Goal: Task Accomplishment & Management: Use online tool/utility

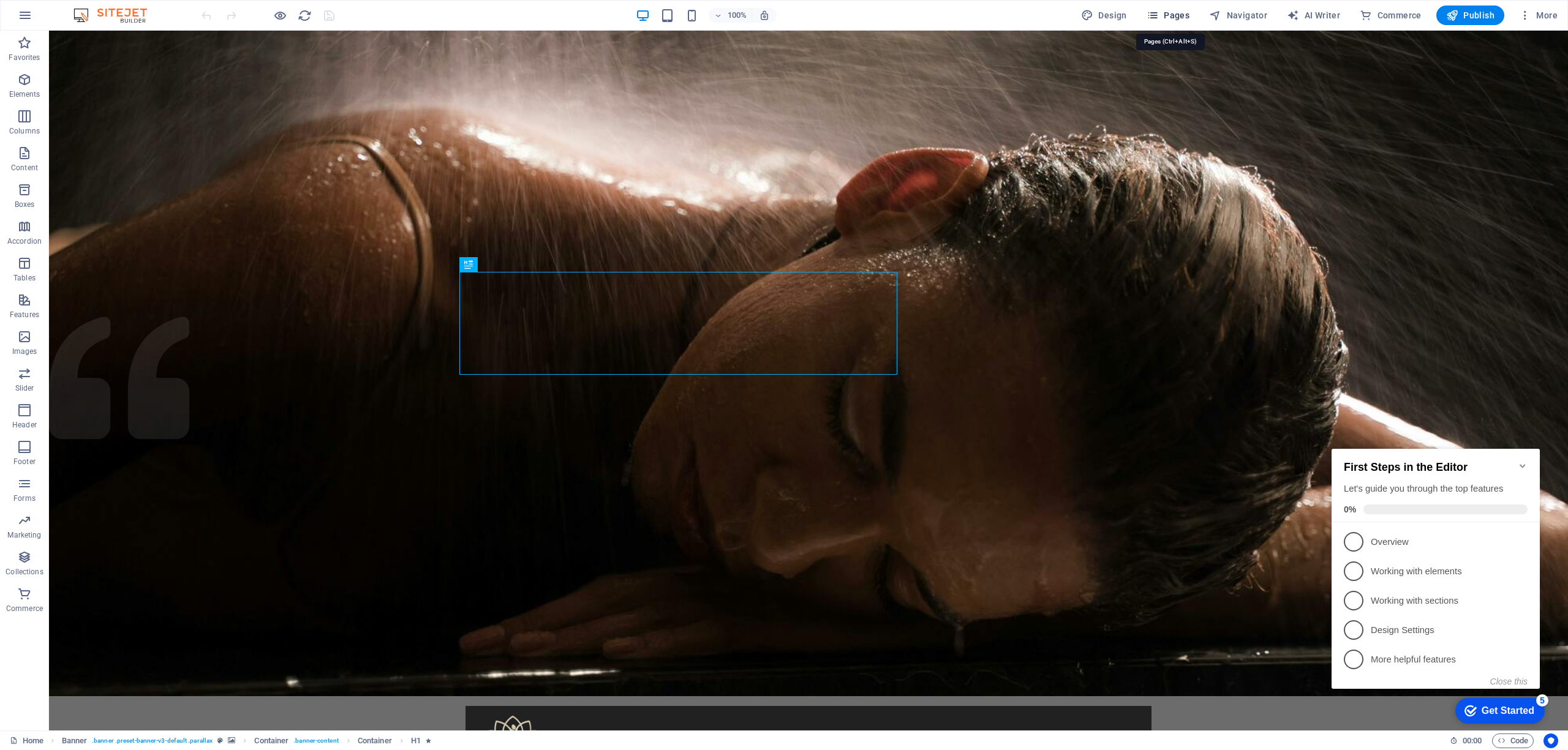
click at [1178, 14] on span "Pages" at bounding box center [1167, 15] width 43 height 13
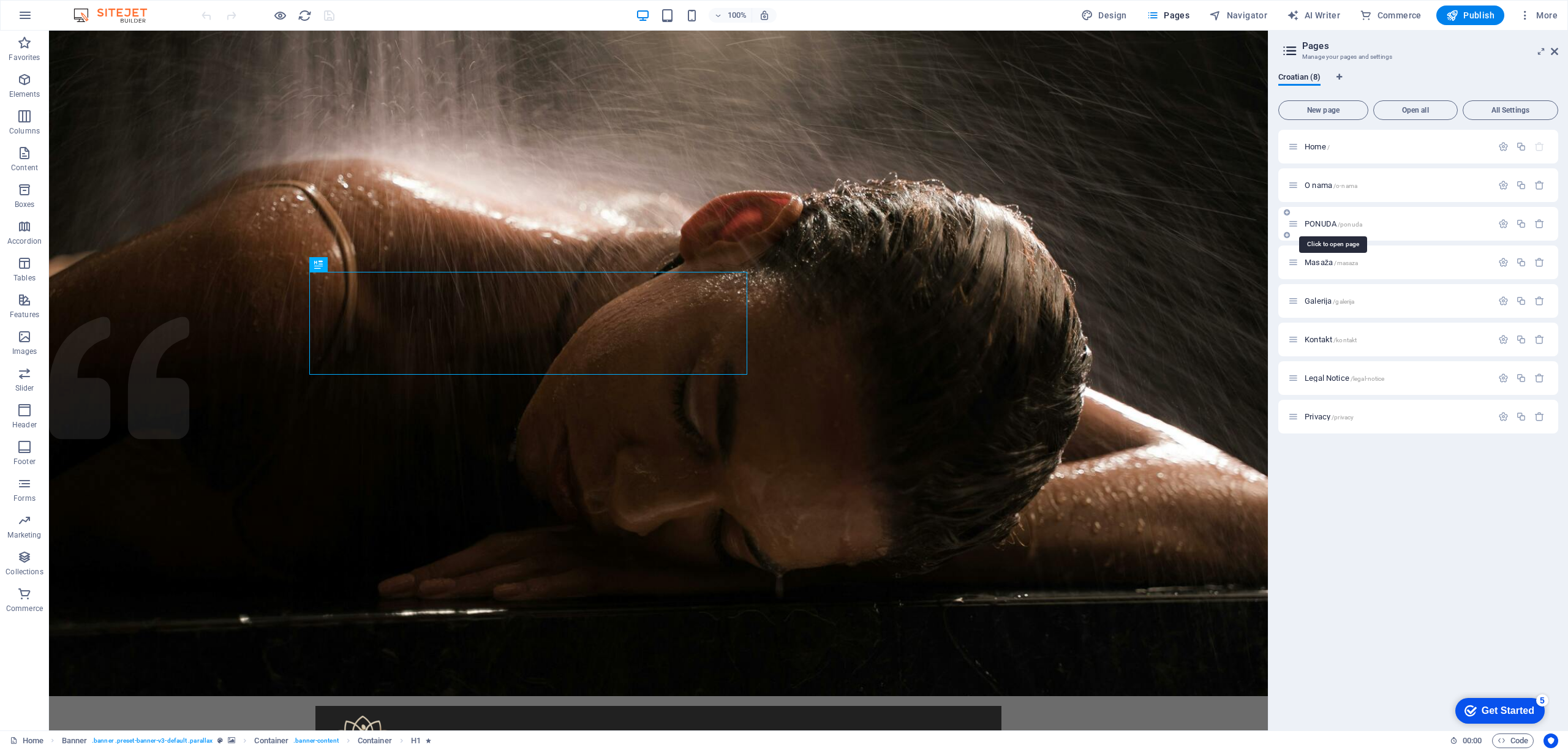
click at [1340, 221] on span "/ponuda" at bounding box center [1349, 225] width 24 height 7
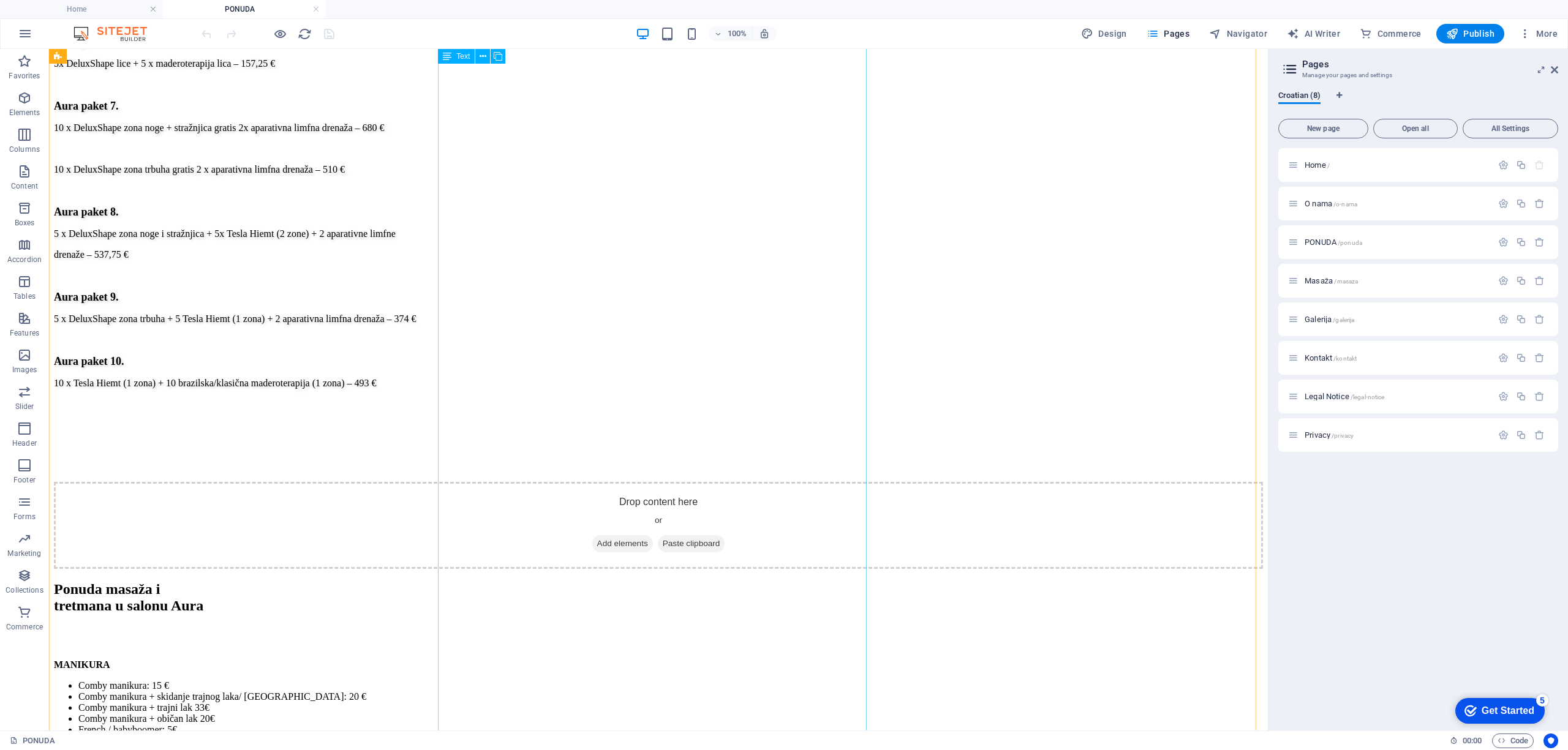
scroll to position [2940, 0]
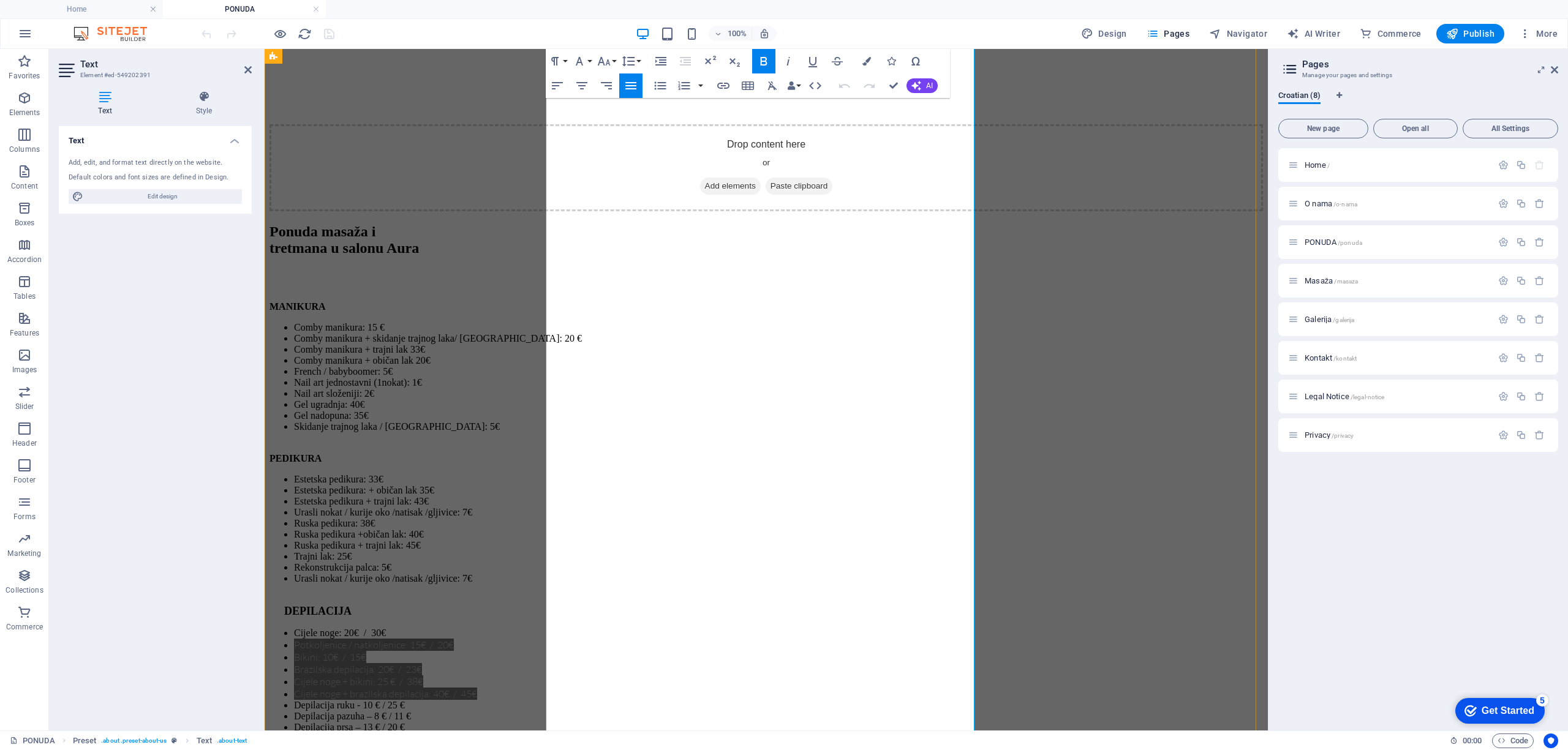
scroll to position [2987, 0]
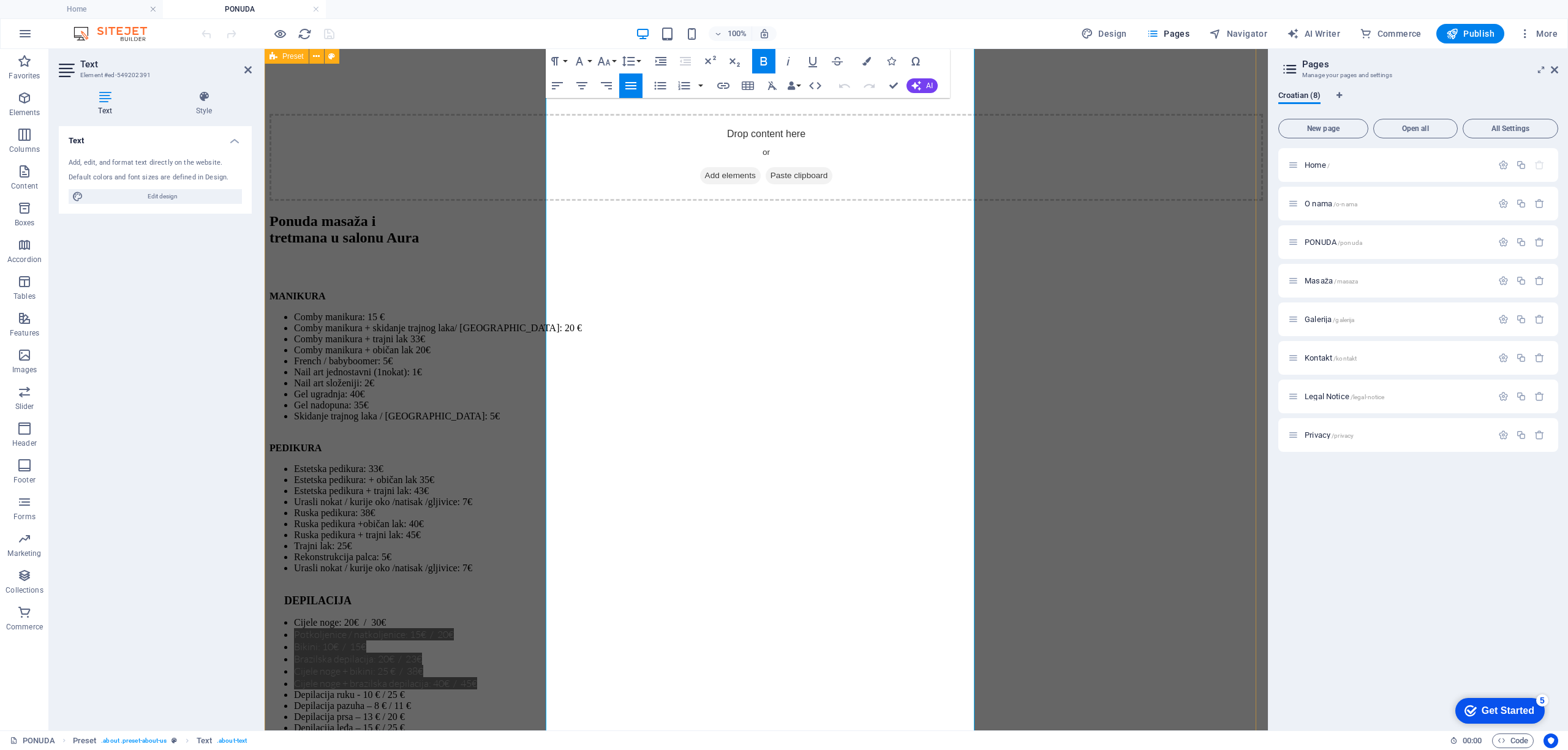
drag, startPoint x: 843, startPoint y: 323, endPoint x: 537, endPoint y: 305, distance: 306.5
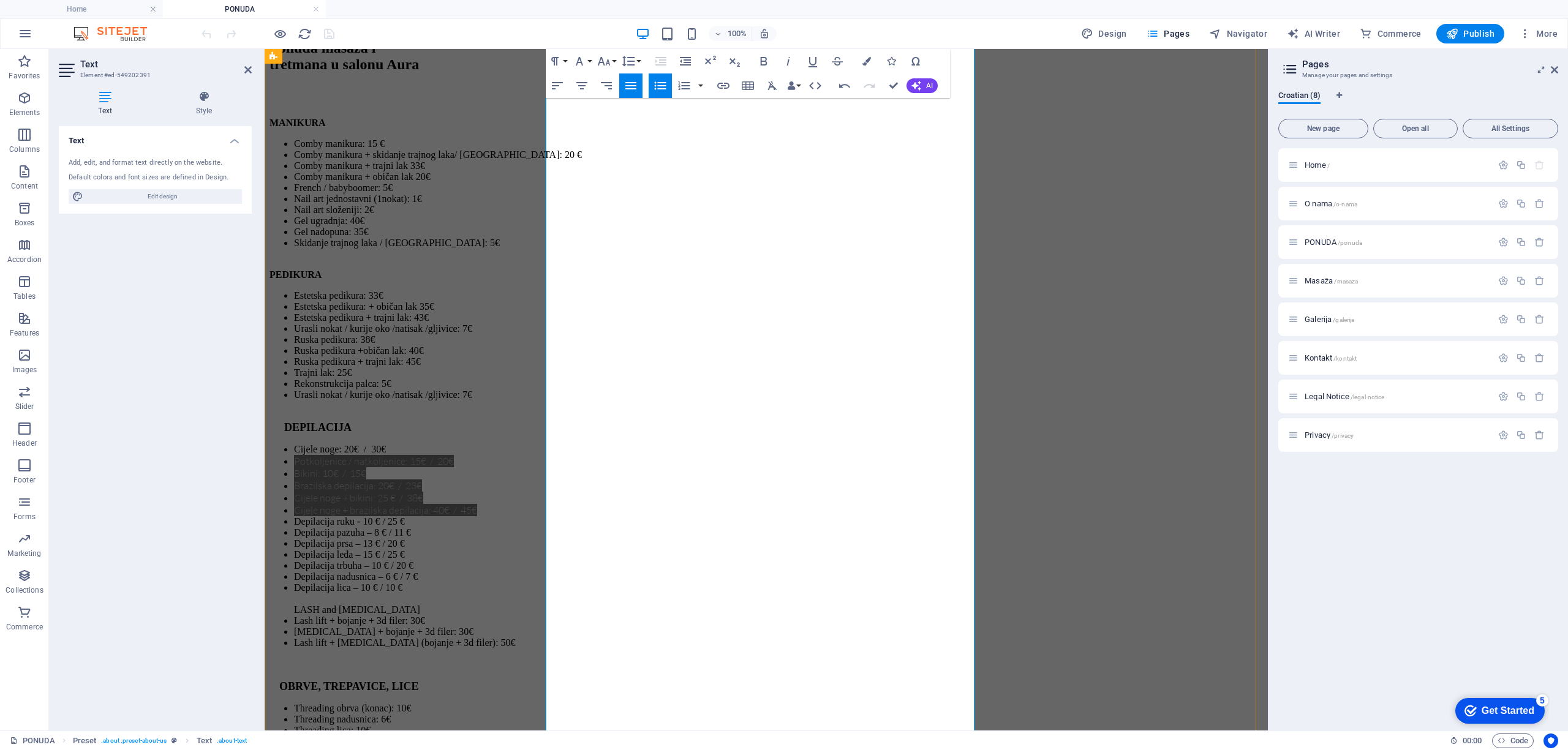
scroll to position [3232, 0]
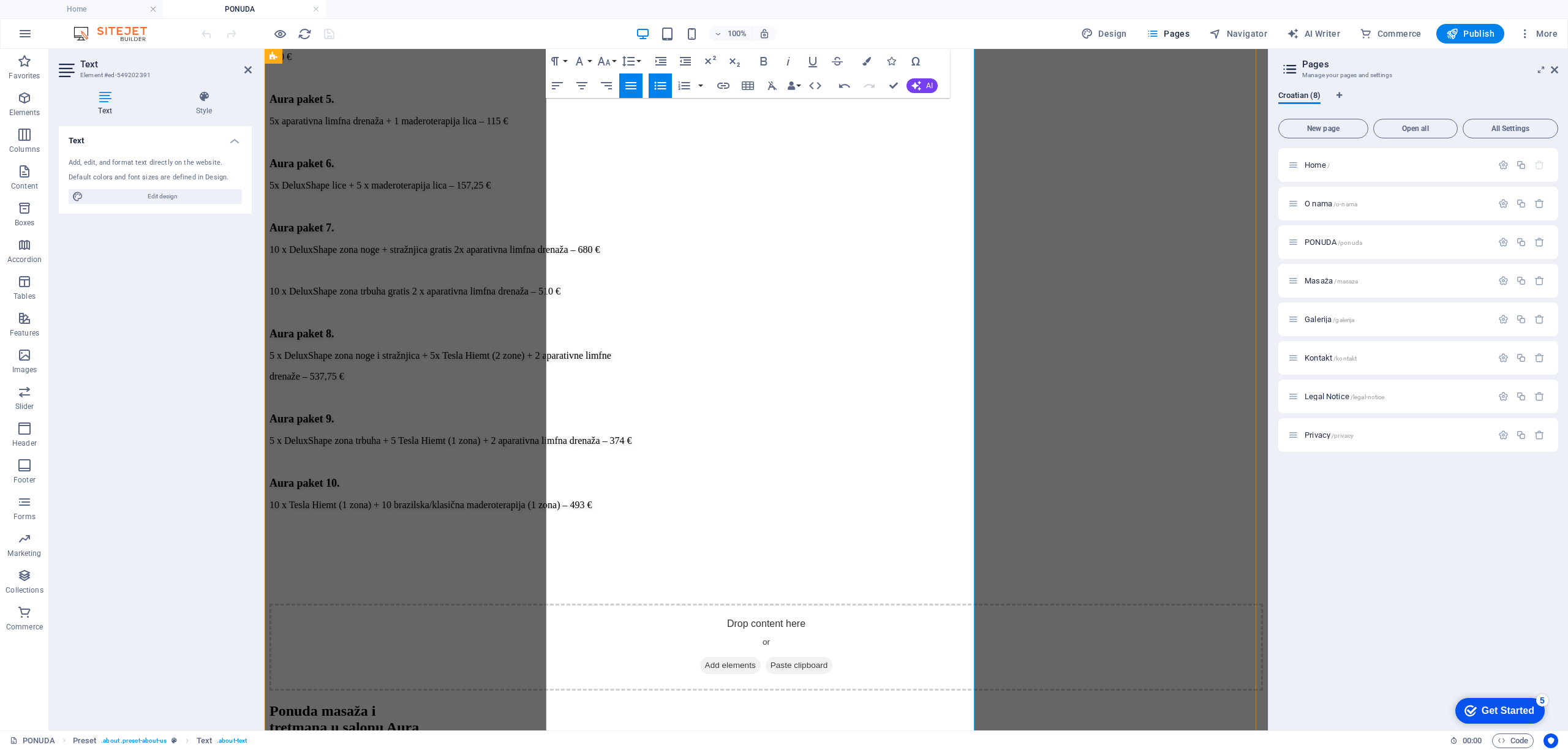
scroll to position [2416, 0]
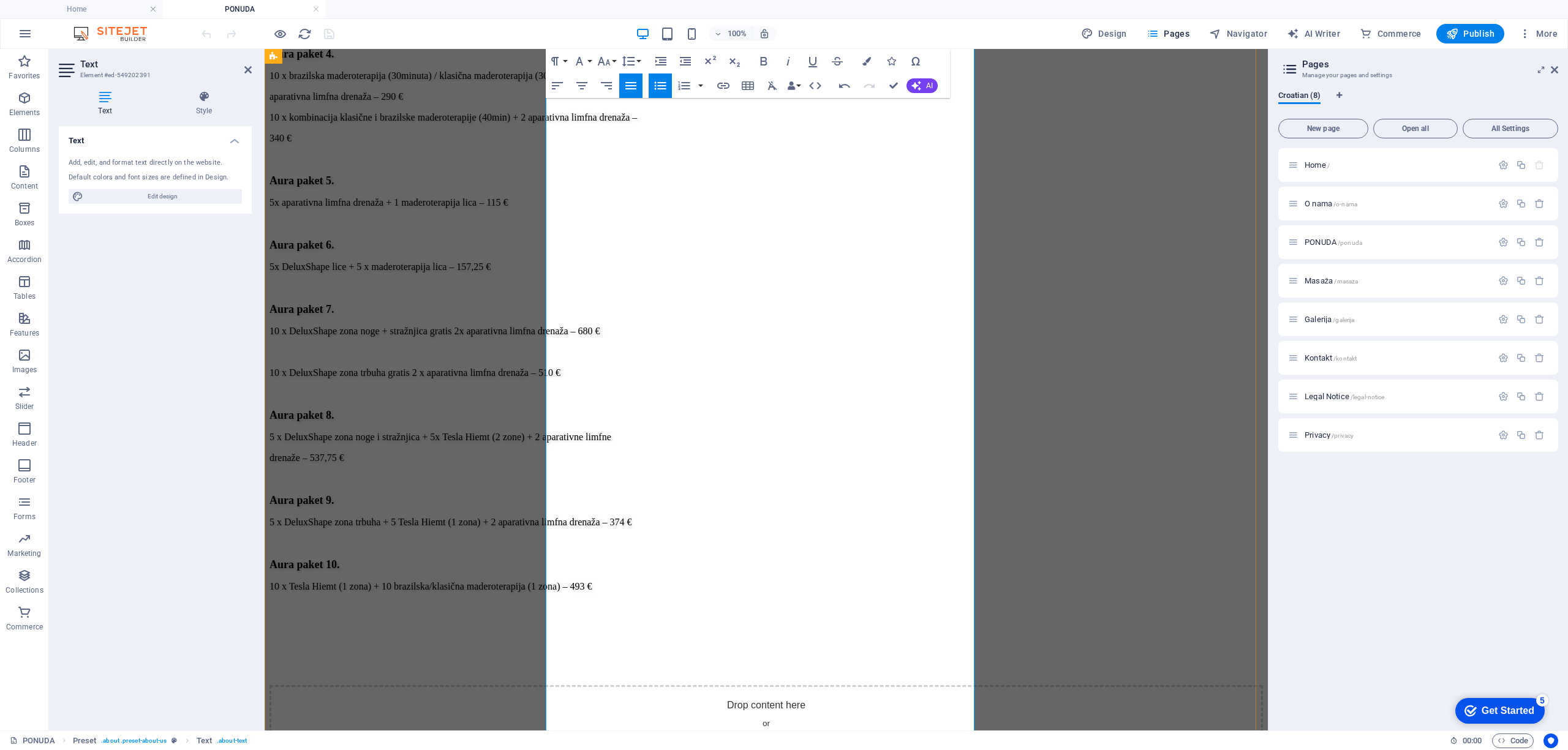
drag, startPoint x: 809, startPoint y: 508, endPoint x: 815, endPoint y: 508, distance: 6.0
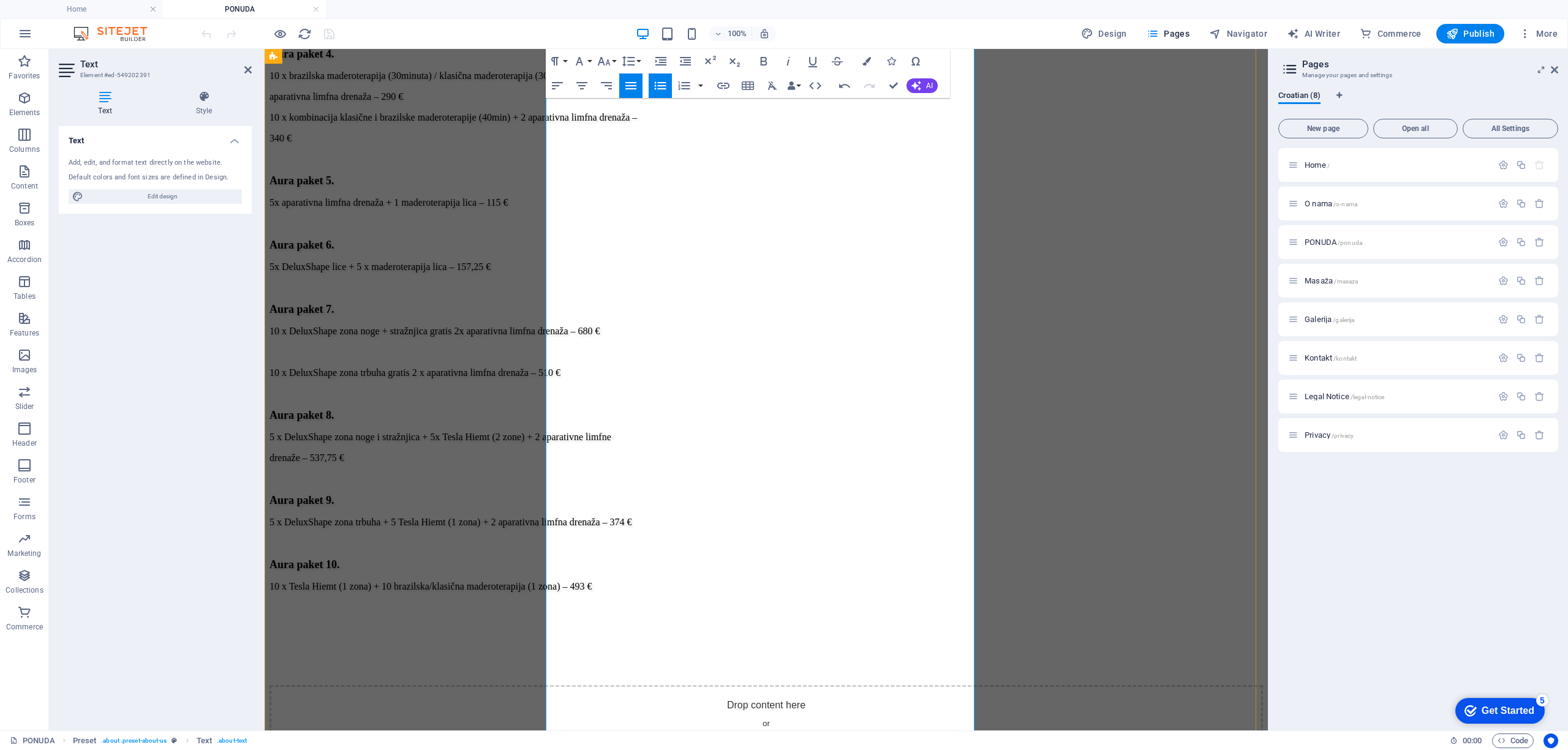
drag, startPoint x: 697, startPoint y: 580, endPoint x: 556, endPoint y: 587, distance: 141.2
click at [767, 57] on icon "button" at bounding box center [763, 61] width 14 height 14
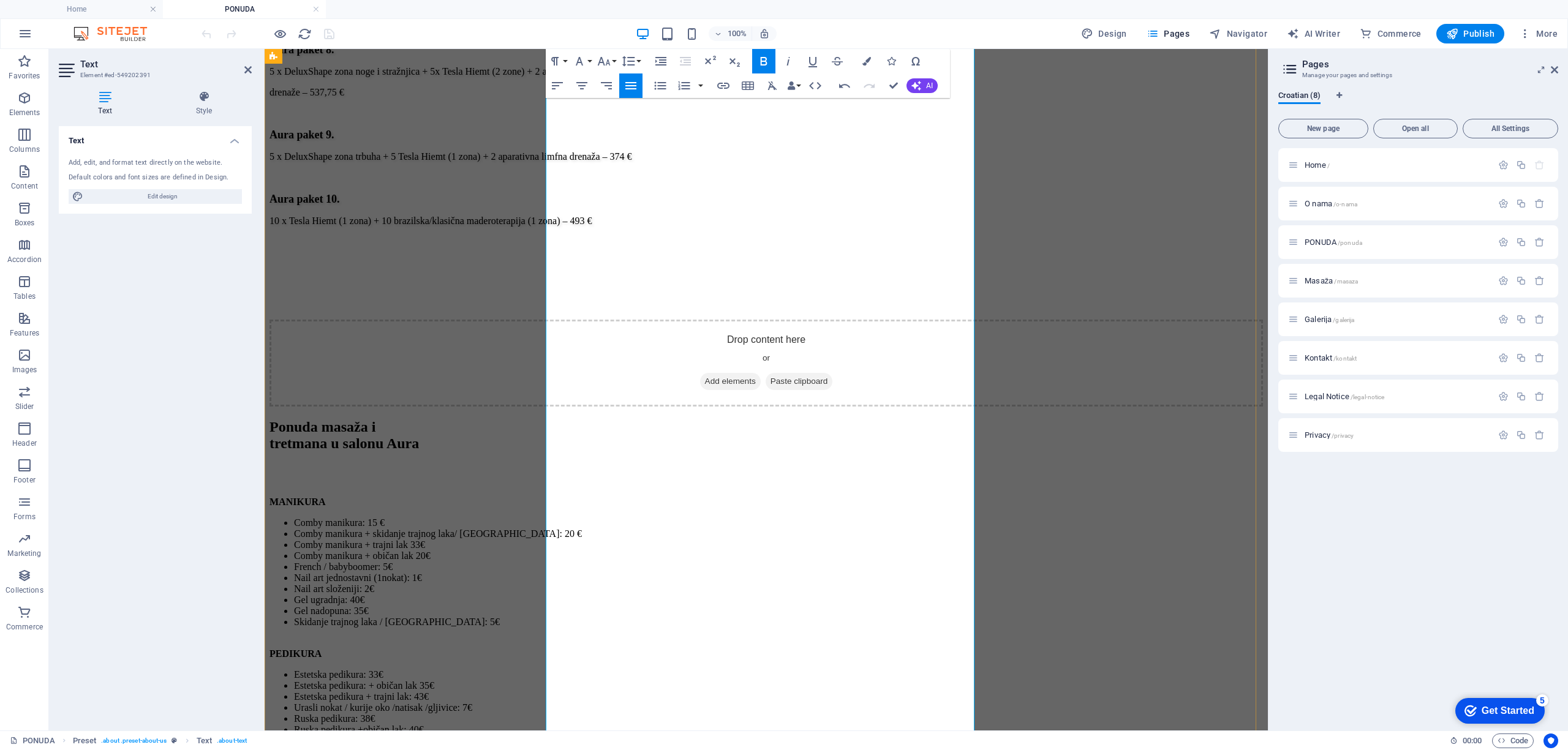
scroll to position [2824, 0]
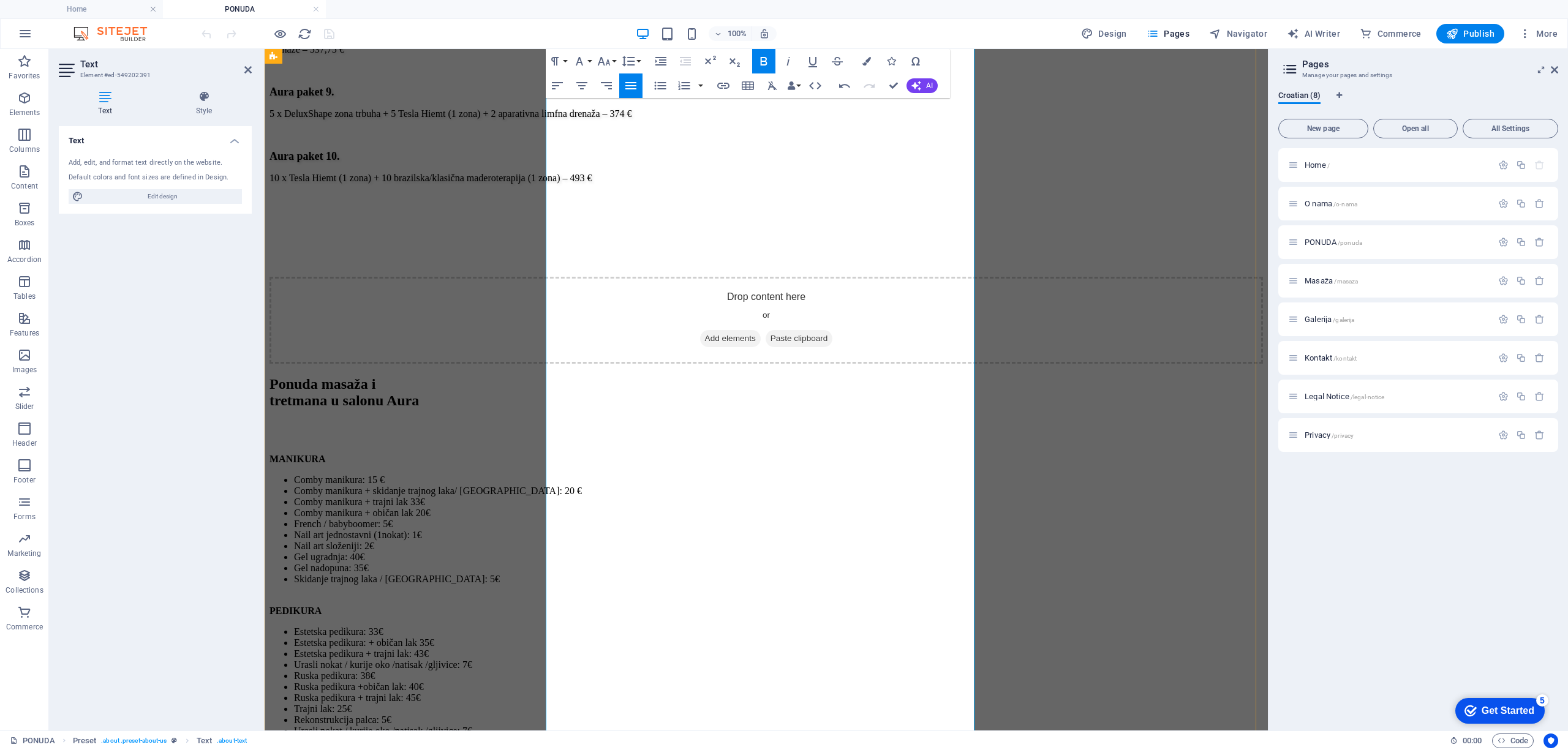
drag, startPoint x: 586, startPoint y: 433, endPoint x: 566, endPoint y: 442, distance: 21.9
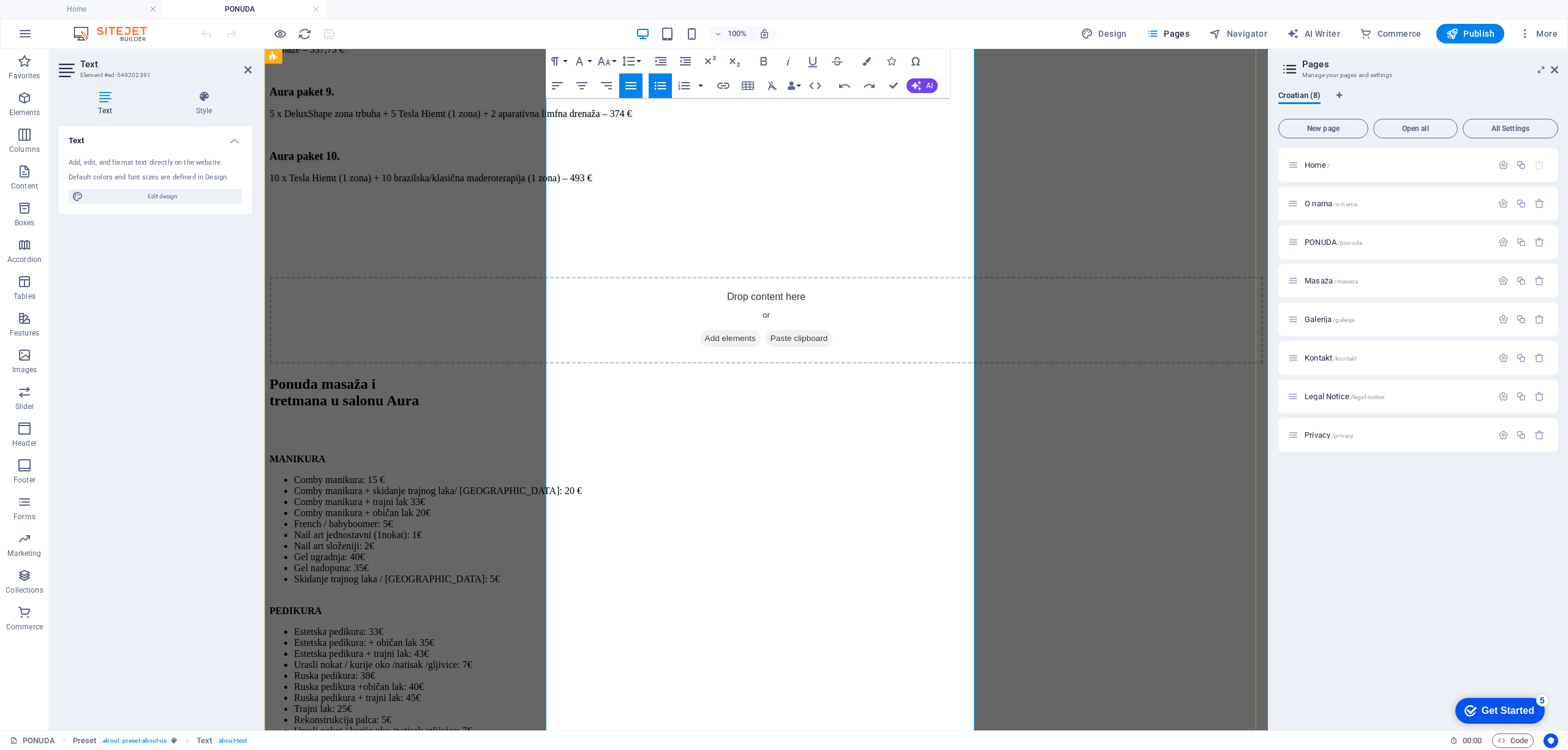
scroll to position [0, 6]
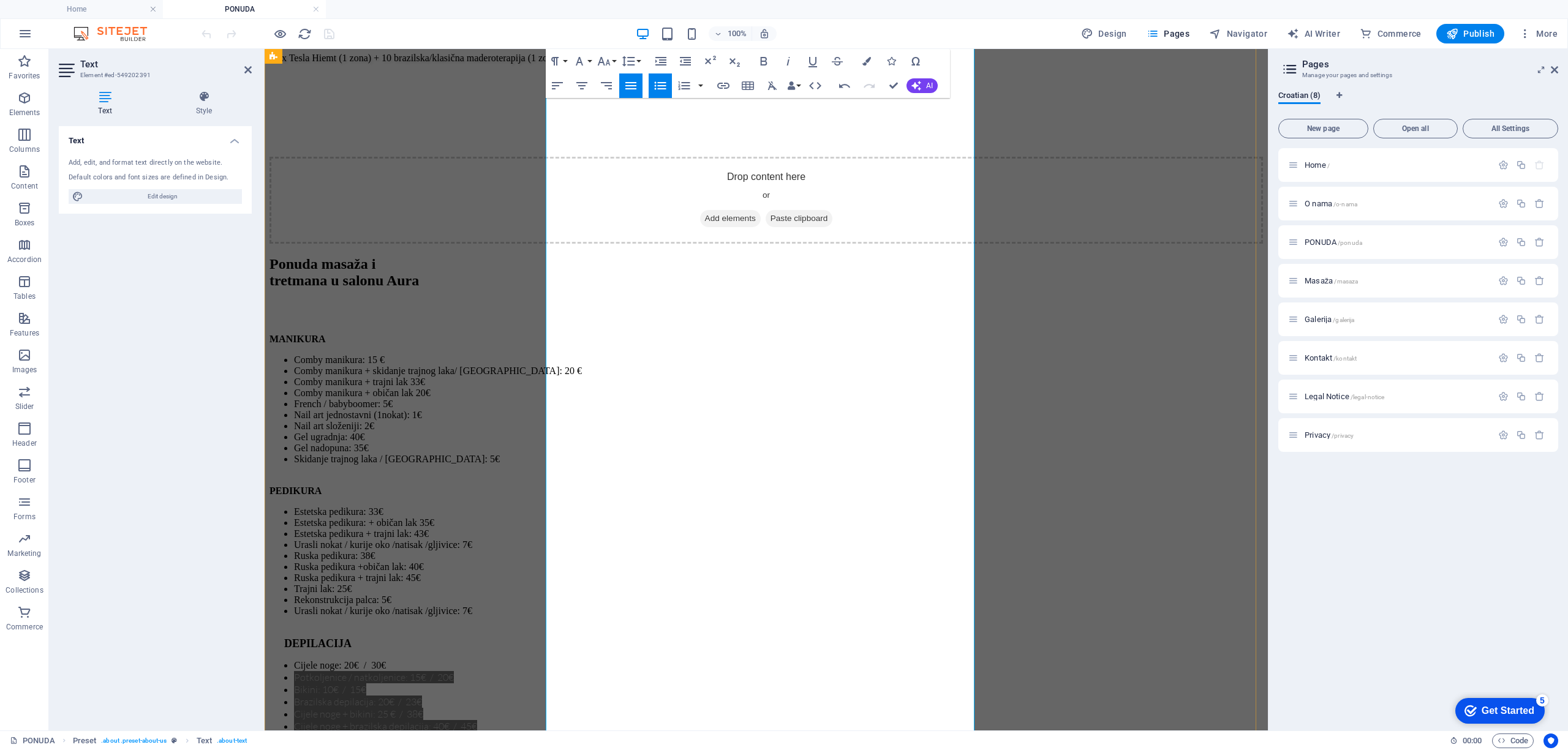
scroll to position [3070, 0]
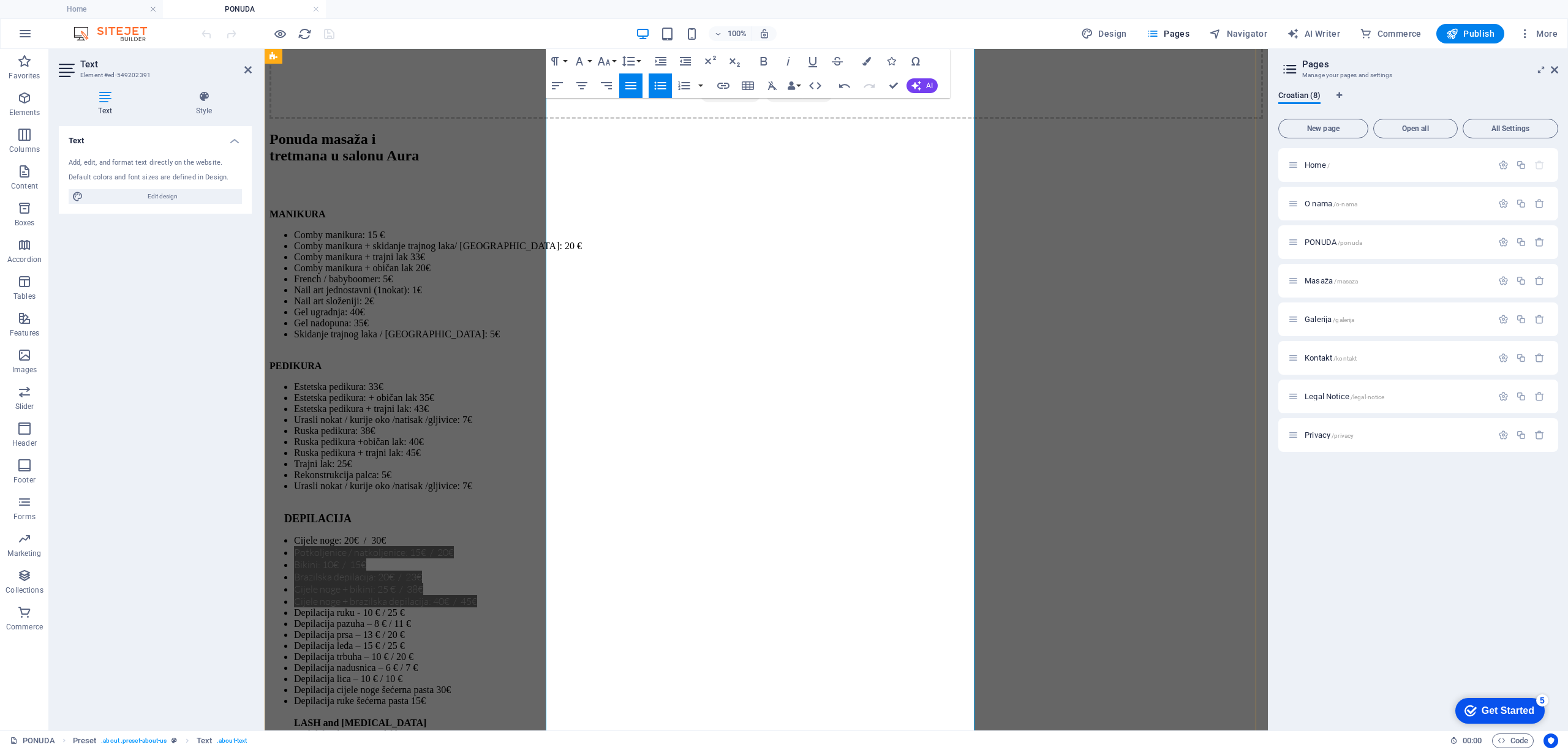
drag, startPoint x: 757, startPoint y: 378, endPoint x: 552, endPoint y: 392, distance: 205.5
drag, startPoint x: 845, startPoint y: 518, endPoint x: 558, endPoint y: 525, distance: 287.1
copy li "Sportska masaža cijelog tijela 60 minuta – 60 €"
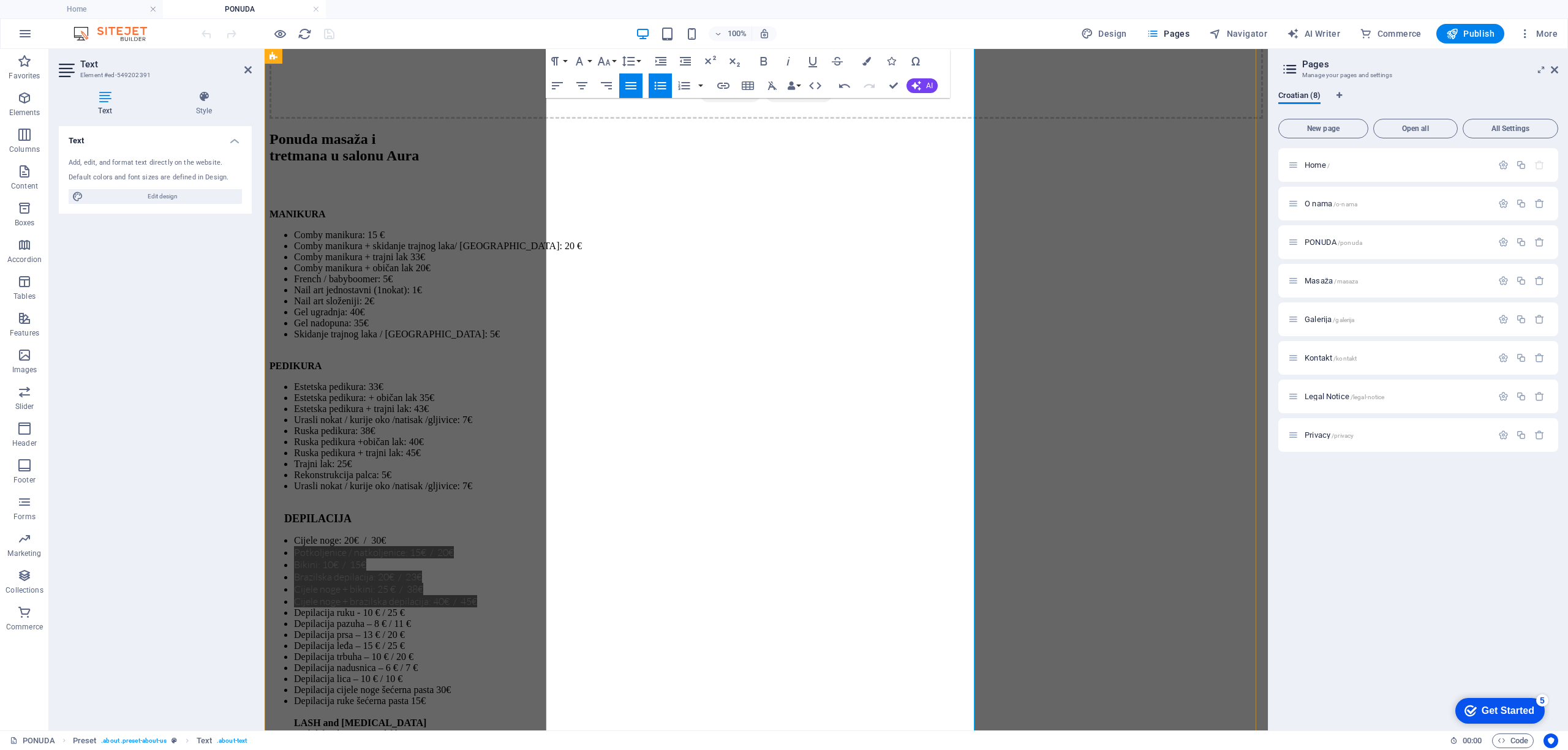
drag, startPoint x: 732, startPoint y: 545, endPoint x: 747, endPoint y: 545, distance: 15.0
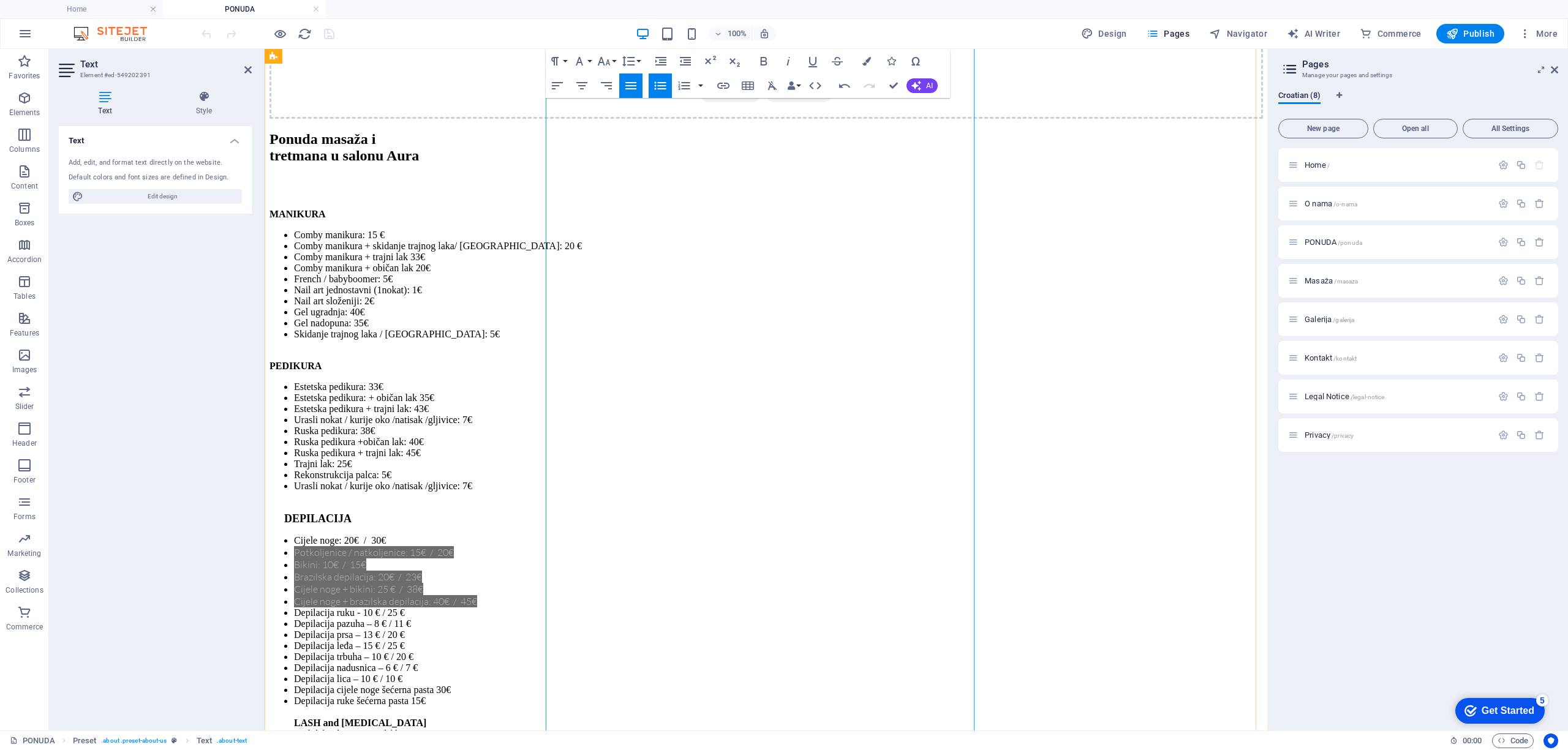
drag, startPoint x: 754, startPoint y: 539, endPoint x: 535, endPoint y: 544, distance: 219.1
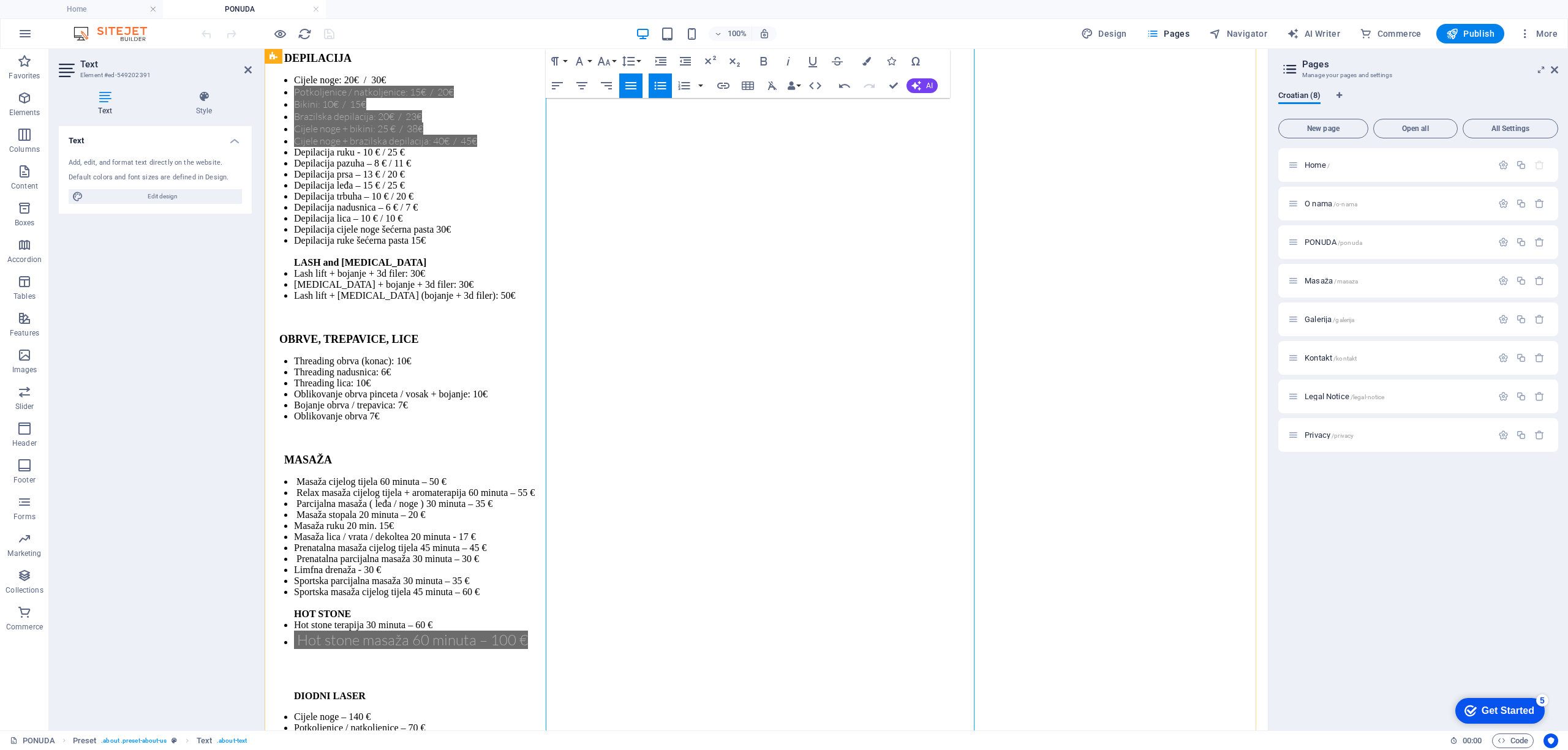
scroll to position [3641, 0]
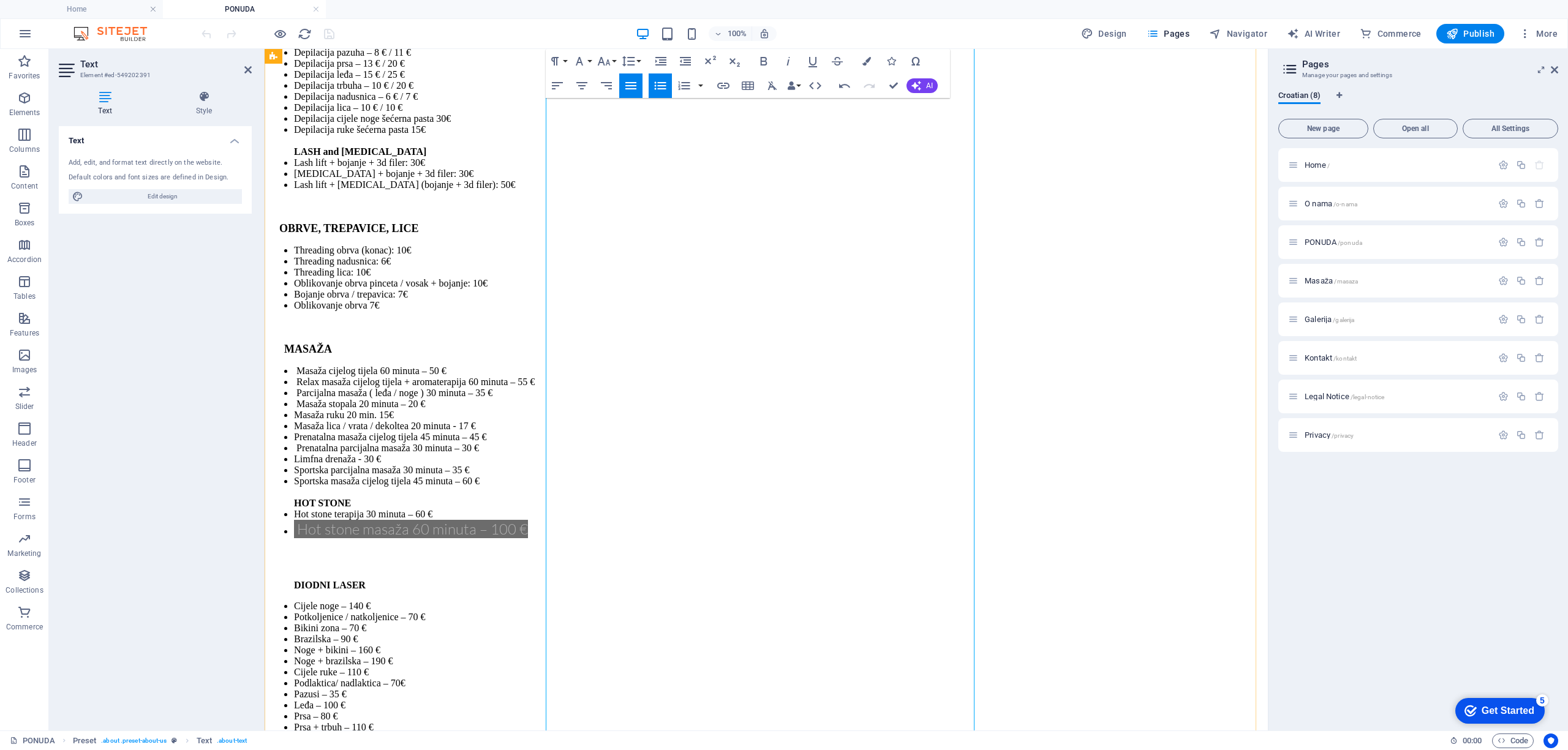
click at [655, 744] on li "Zalisci – 28 €" at bounding box center [778, 749] width 969 height 11
drag, startPoint x: 706, startPoint y: 490, endPoint x: 538, endPoint y: 498, distance: 168.2
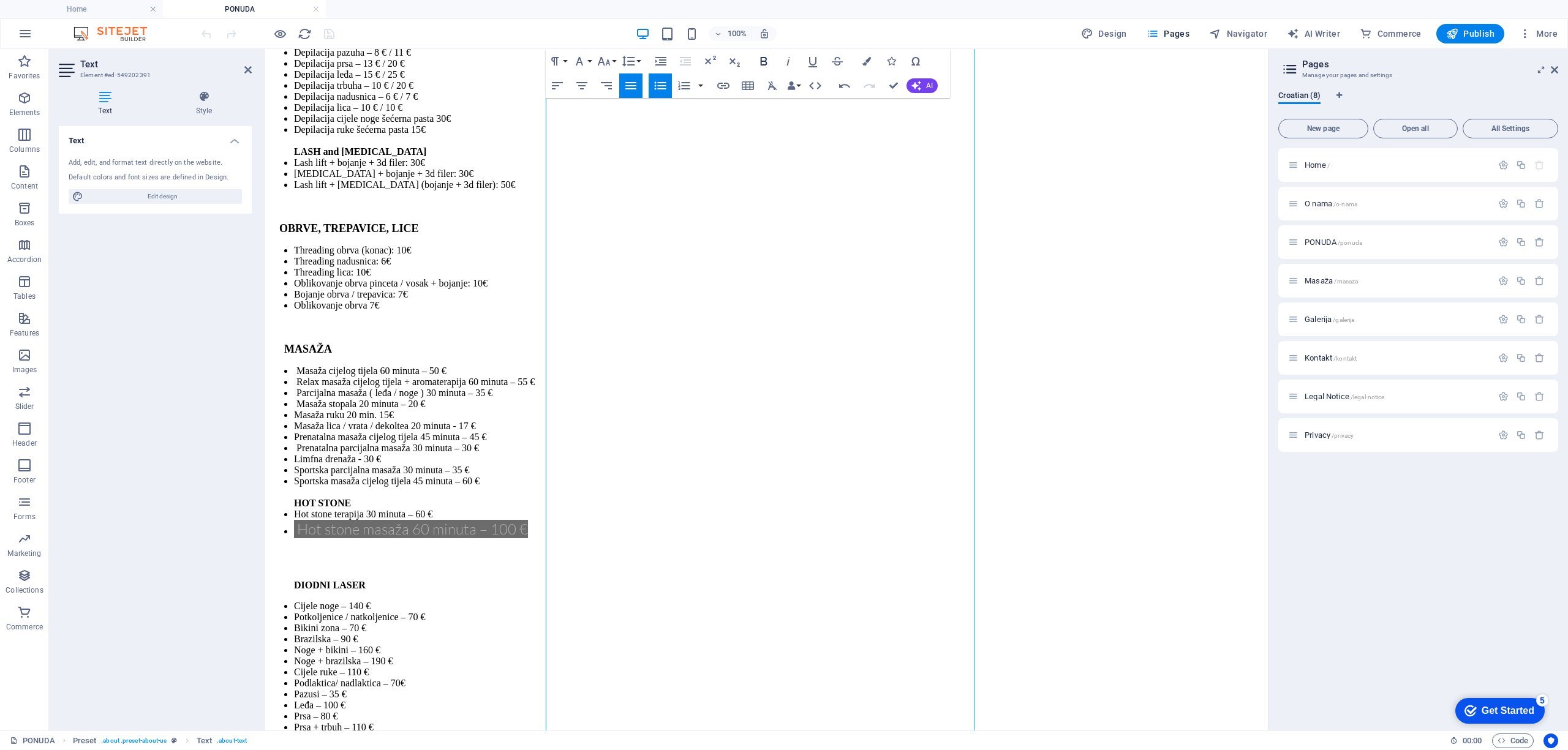
click at [769, 65] on icon "button" at bounding box center [763, 61] width 14 height 14
drag, startPoint x: 755, startPoint y: 537, endPoint x: 561, endPoint y: 528, distance: 194.2
click at [760, 56] on icon "button" at bounding box center [763, 61] width 14 height 14
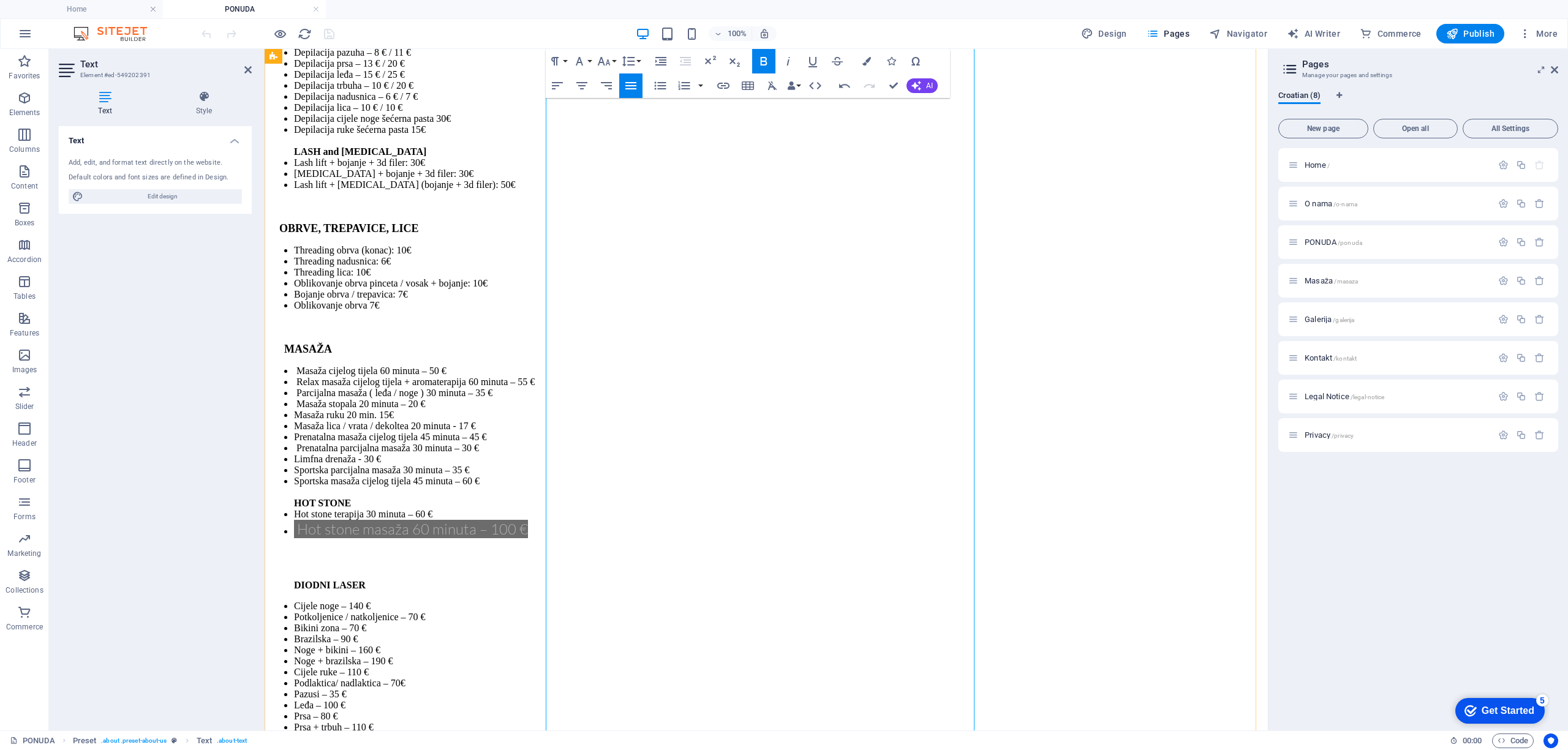
click at [588, 744] on li "Zalisci – 28 €" at bounding box center [778, 760] width 969 height 33
drag, startPoint x: 719, startPoint y: 461, endPoint x: 566, endPoint y: 444, distance: 153.9
click at [554, 461] on ul "Masaža cijelog tijela 60 minuta – 50 € Relax masaža cijelog tijela + aromaterap…" at bounding box center [766, 592] width 994 height 453
click at [764, 56] on icon "button" at bounding box center [763, 61] width 14 height 14
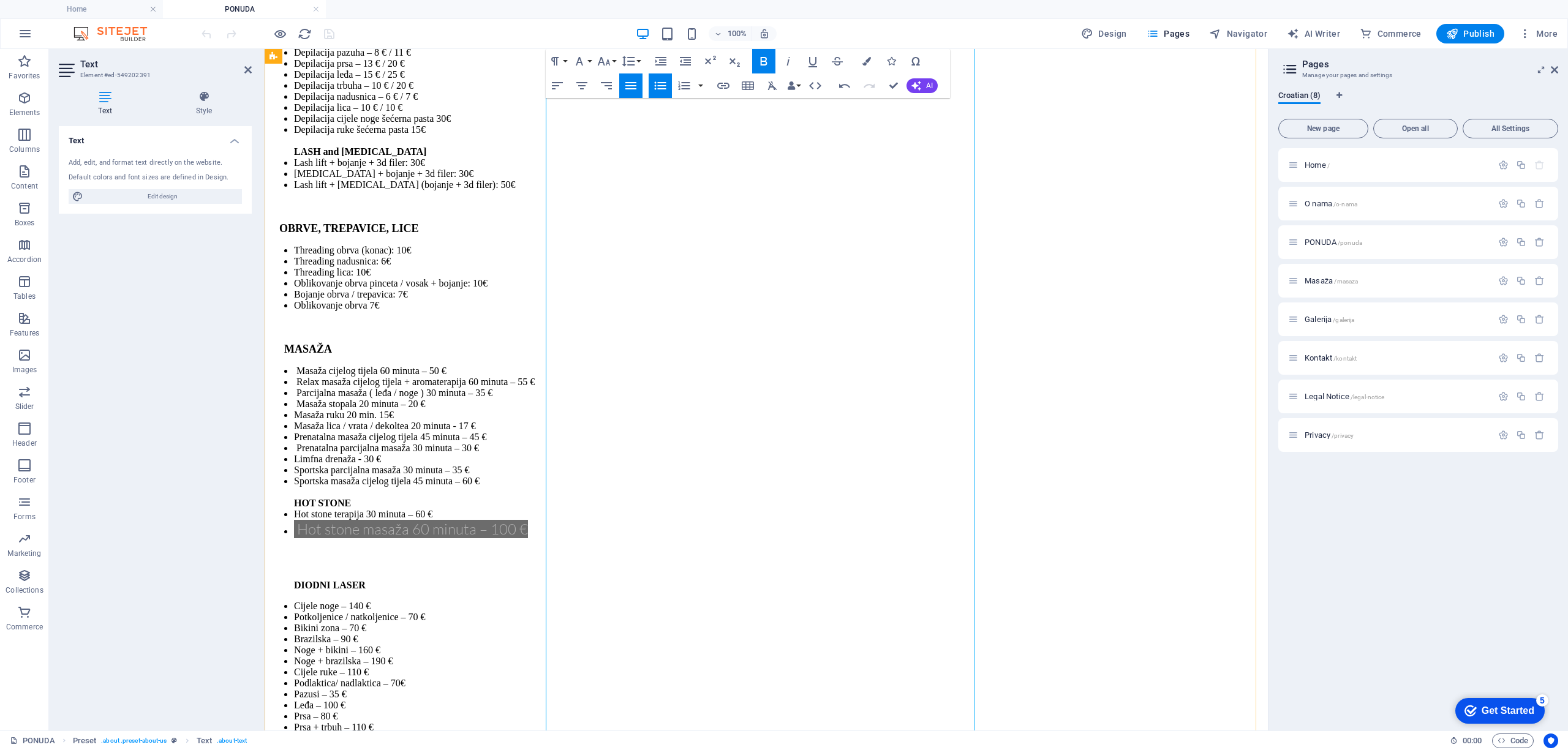
drag, startPoint x: 559, startPoint y: 512, endPoint x: 611, endPoint y: 504, distance: 52.6
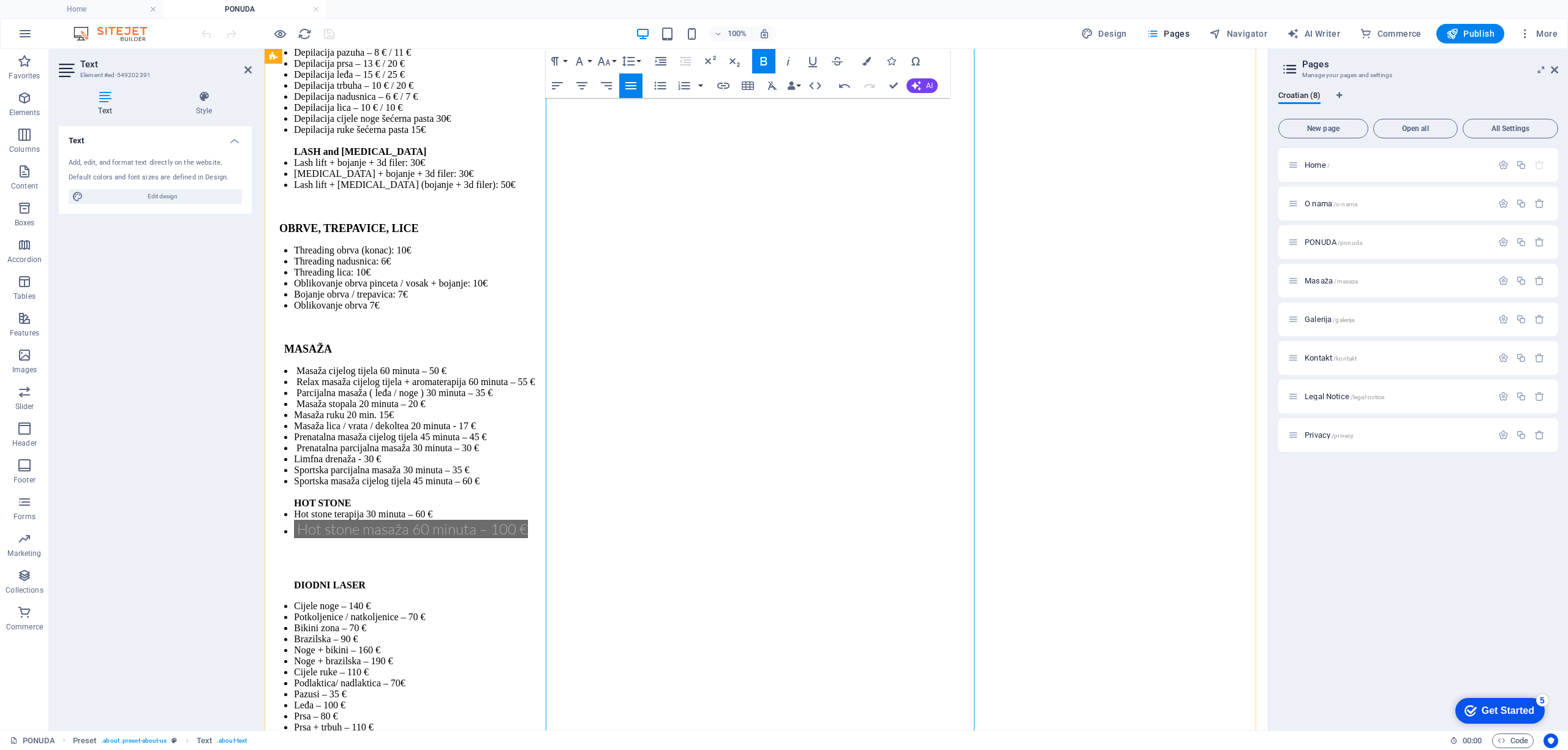
click at [735, 744] on li "Zalisci – 28 € DIODNI LASER - PAKET" at bounding box center [778, 760] width 969 height 33
drag, startPoint x: 761, startPoint y: 511, endPoint x: 635, endPoint y: 264, distance: 277.3
click at [784, 57] on icon "button" at bounding box center [788, 61] width 14 height 14
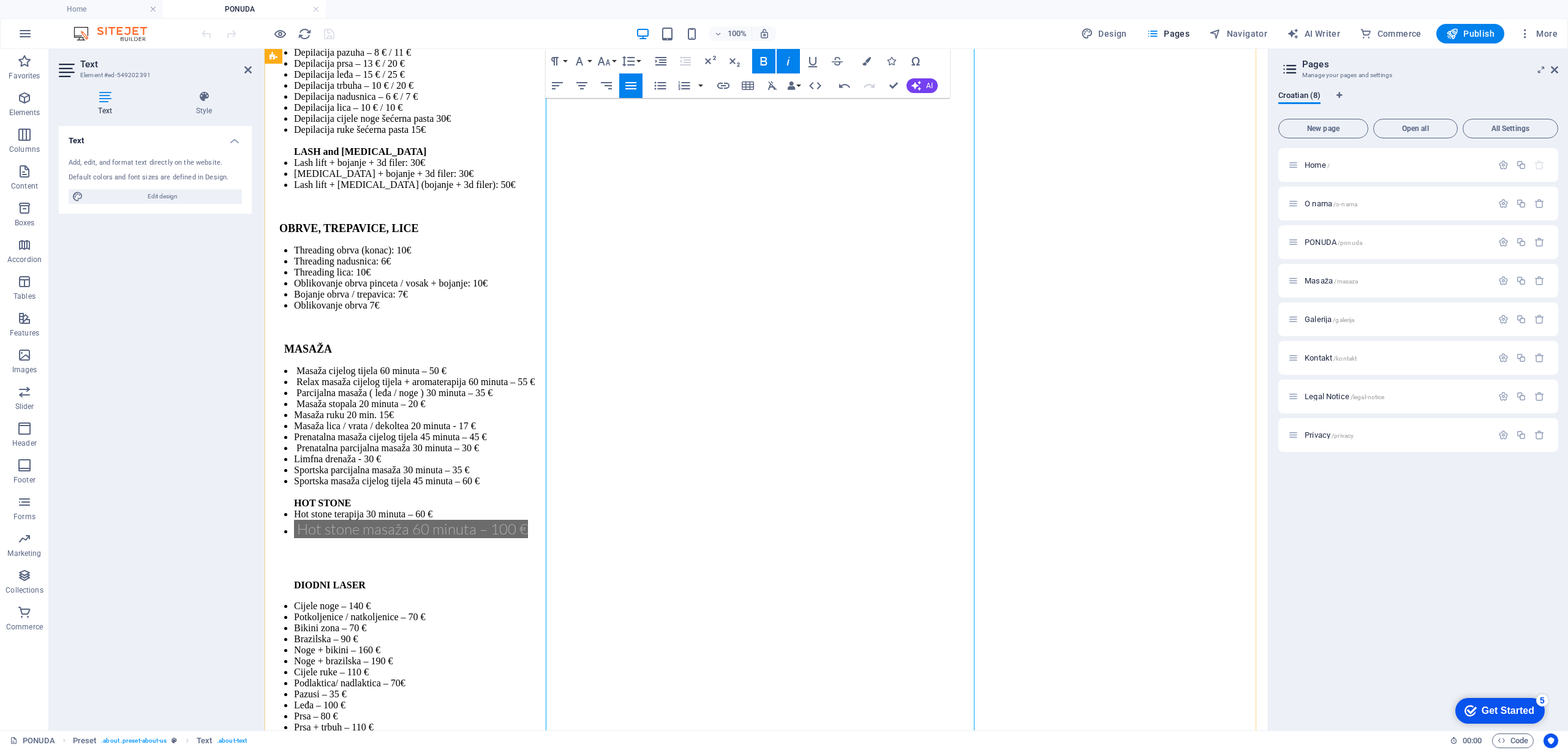
drag, startPoint x: 556, startPoint y: 512, endPoint x: 589, endPoint y: 505, distance: 33.7
drag, startPoint x: 626, startPoint y: 420, endPoint x: 535, endPoint y: 419, distance: 91.0
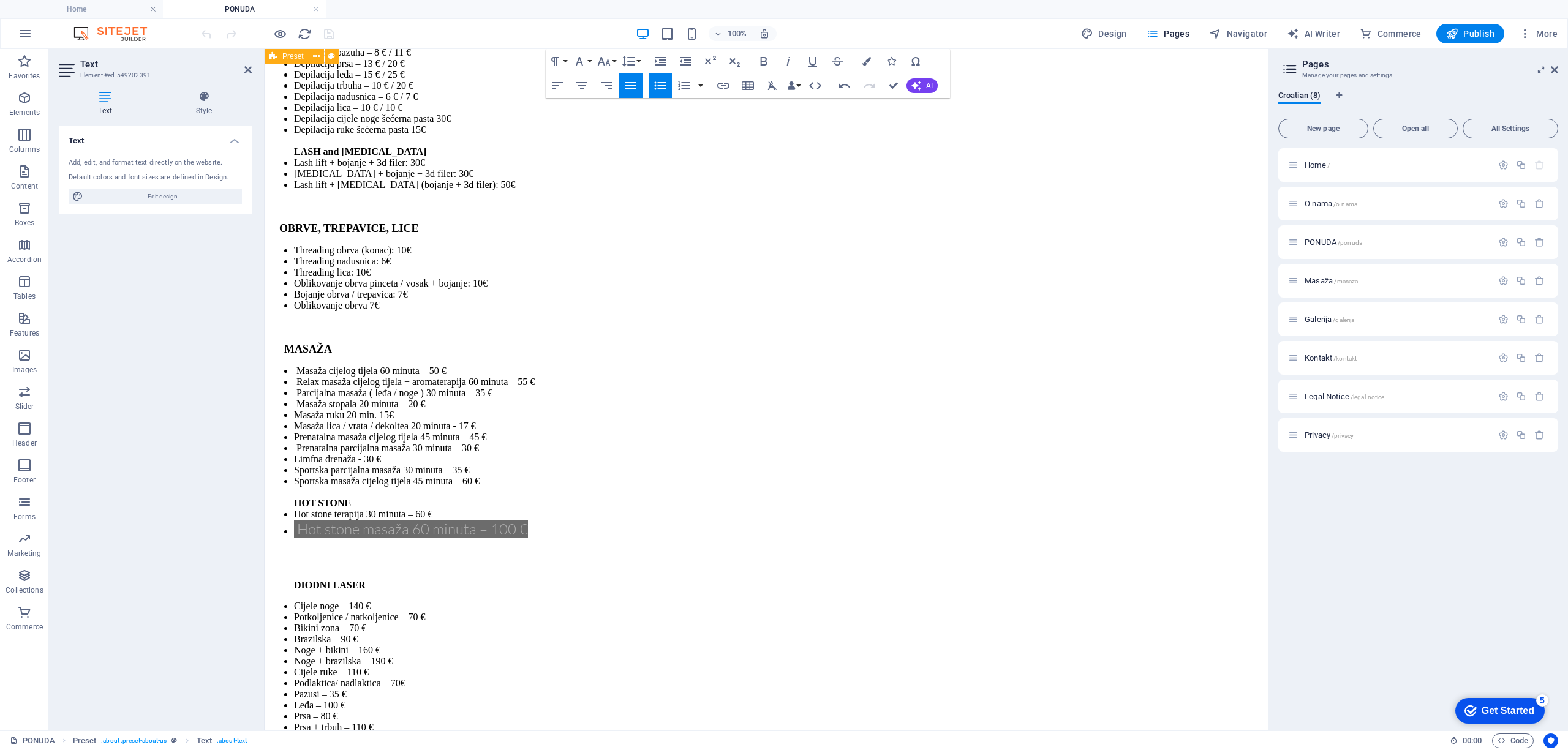
copy li "Zalisci – 28 €"
drag, startPoint x: 682, startPoint y: 371, endPoint x: 532, endPoint y: 374, distance: 150.0
copy li "Prsa + trbuh – 110 €"
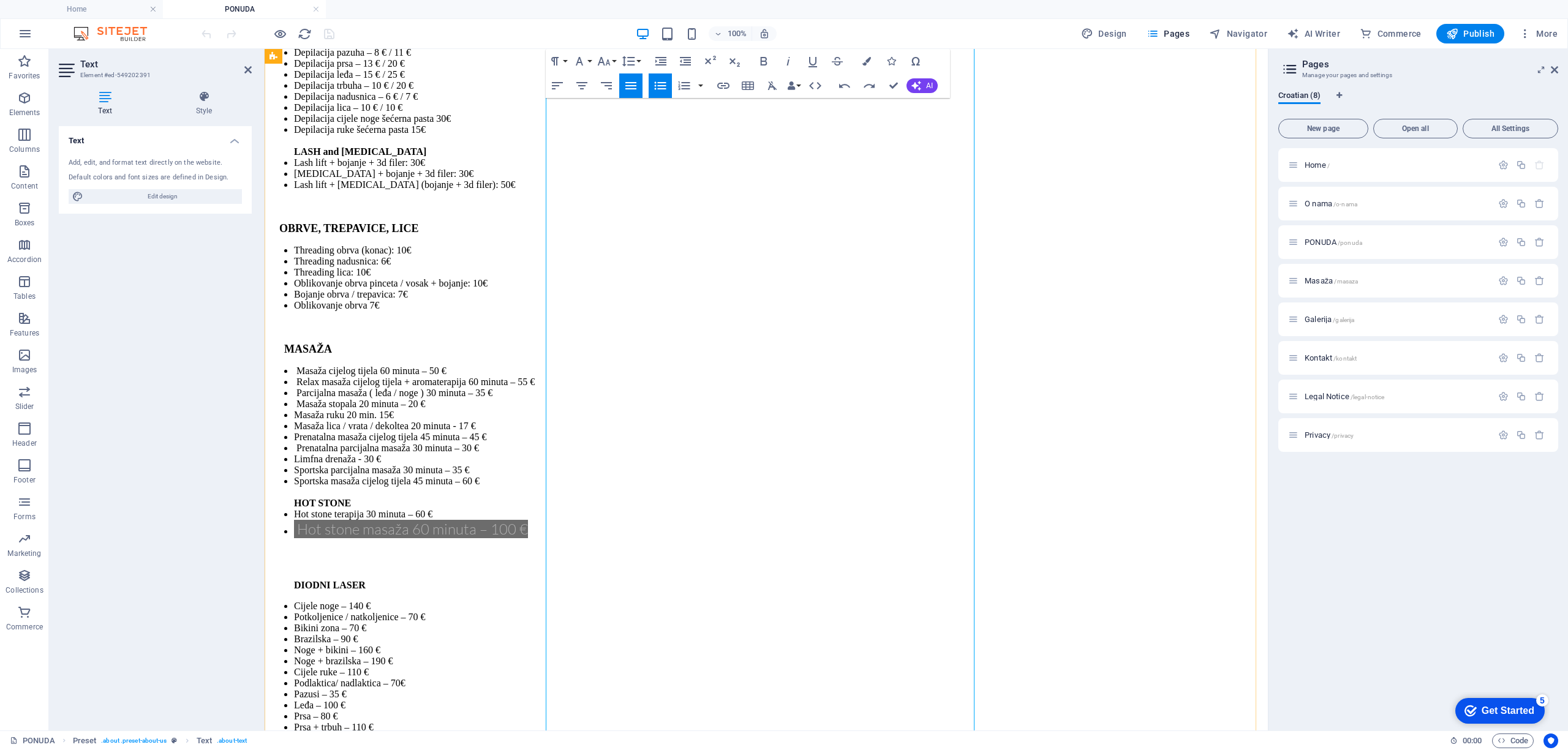
drag, startPoint x: 765, startPoint y: 511, endPoint x: 556, endPoint y: 508, distance: 209.0
drag, startPoint x: 653, startPoint y: 490, endPoint x: 552, endPoint y: 491, distance: 101.0
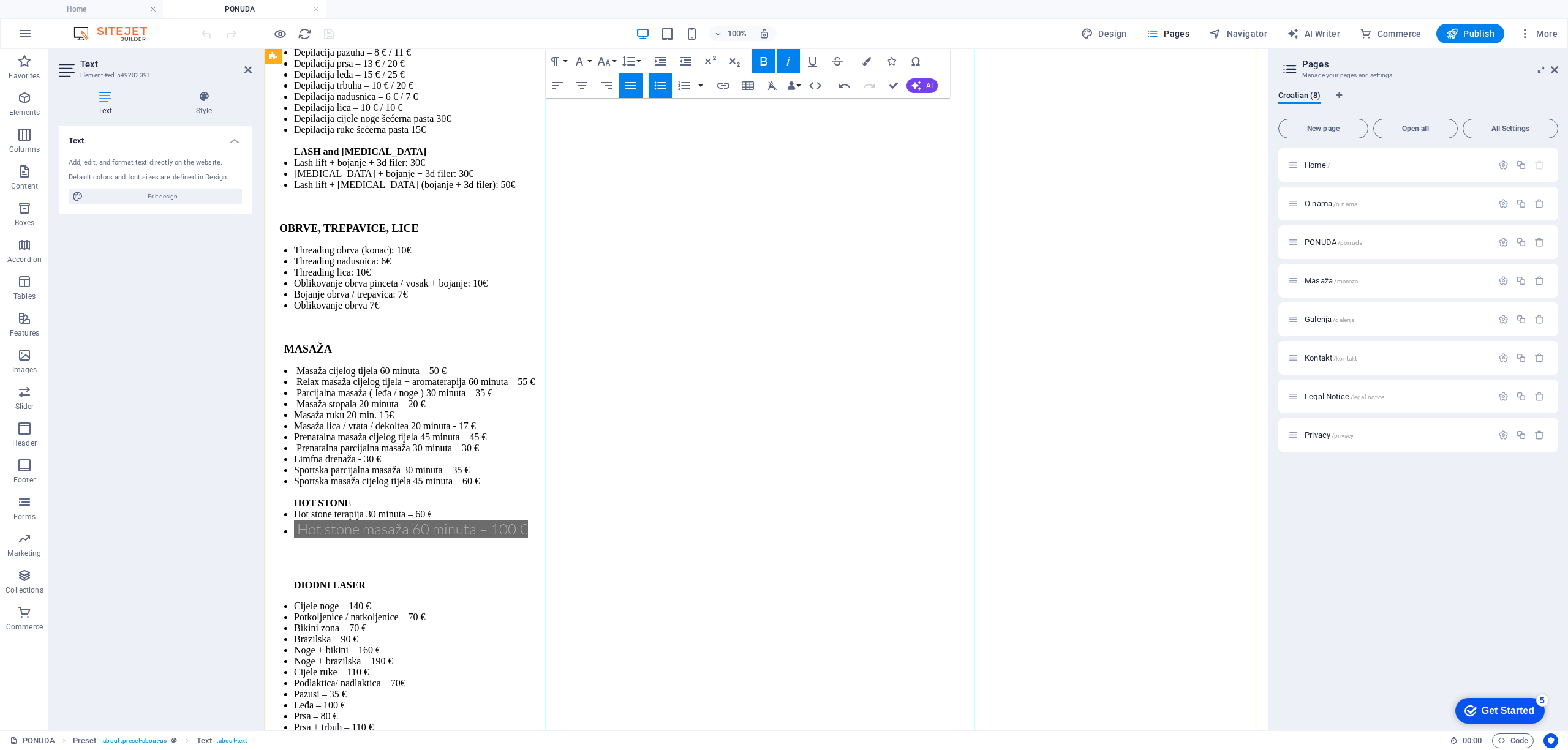
click at [747, 744] on li "Zalisci – 28 € DIODNI LASER - PAKET!!!" at bounding box center [778, 760] width 969 height 33
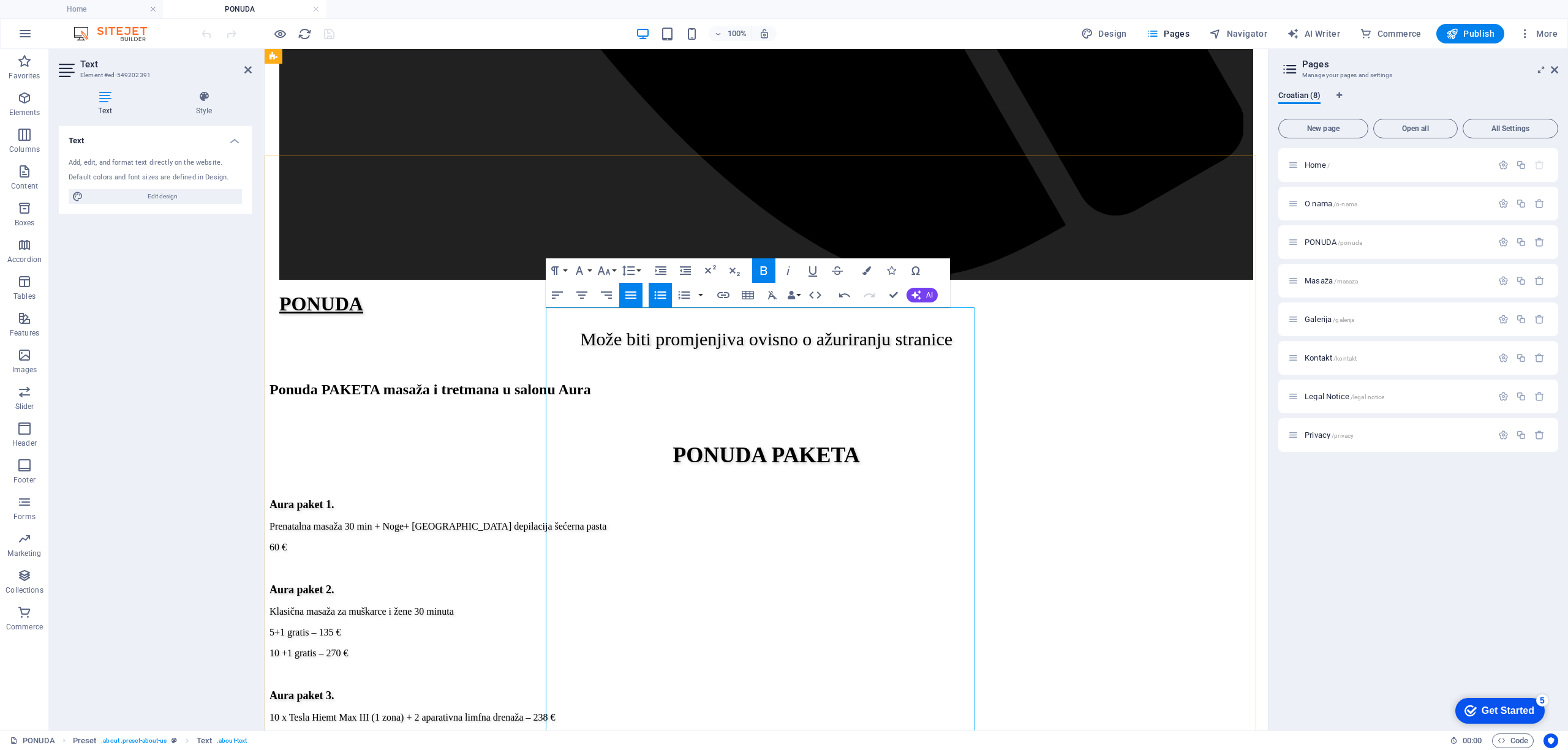
scroll to position [1681, 0]
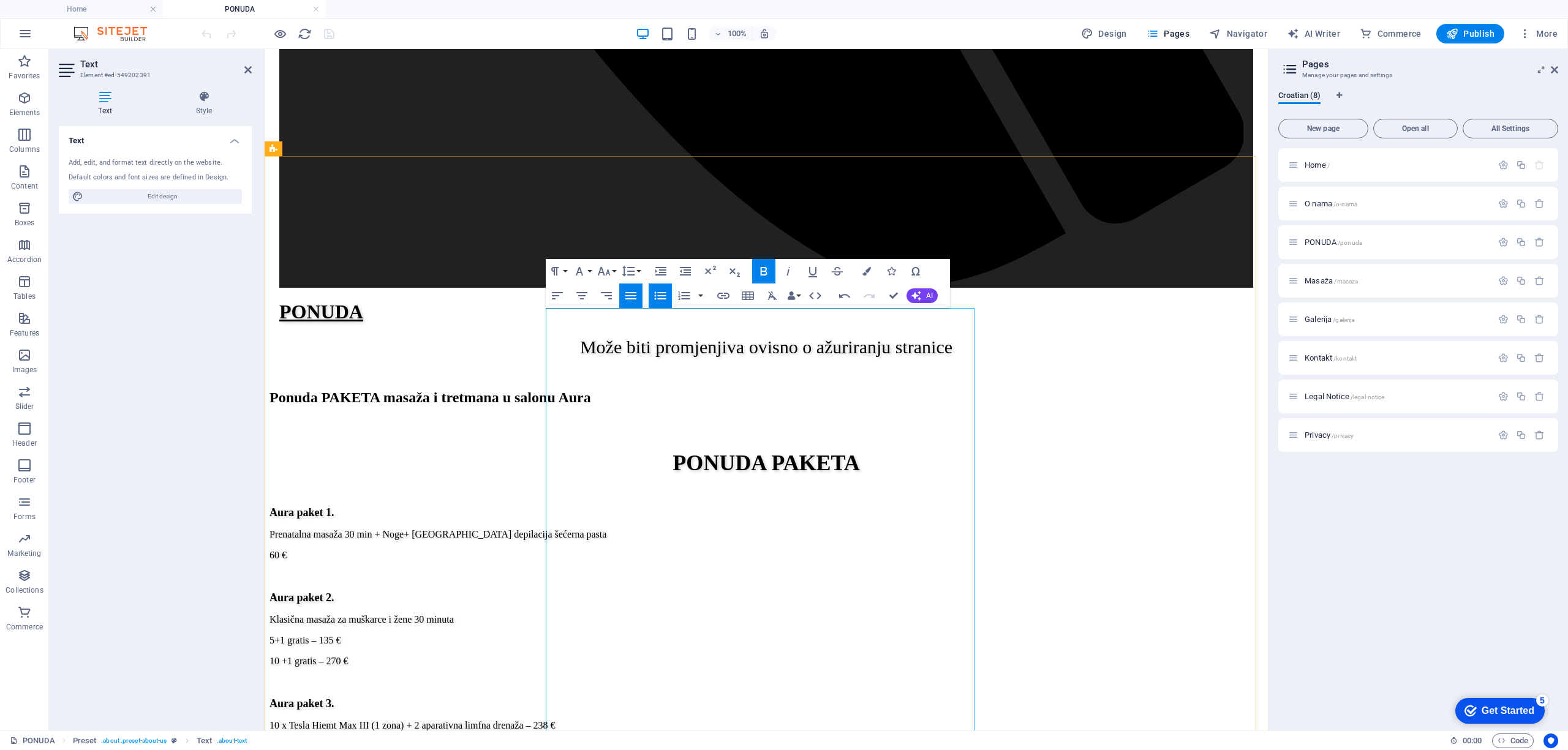
drag, startPoint x: 648, startPoint y: 562, endPoint x: 657, endPoint y: 561, distance: 9.1
drag, startPoint x: 652, startPoint y: 591, endPoint x: 662, endPoint y: 587, distance: 10.8
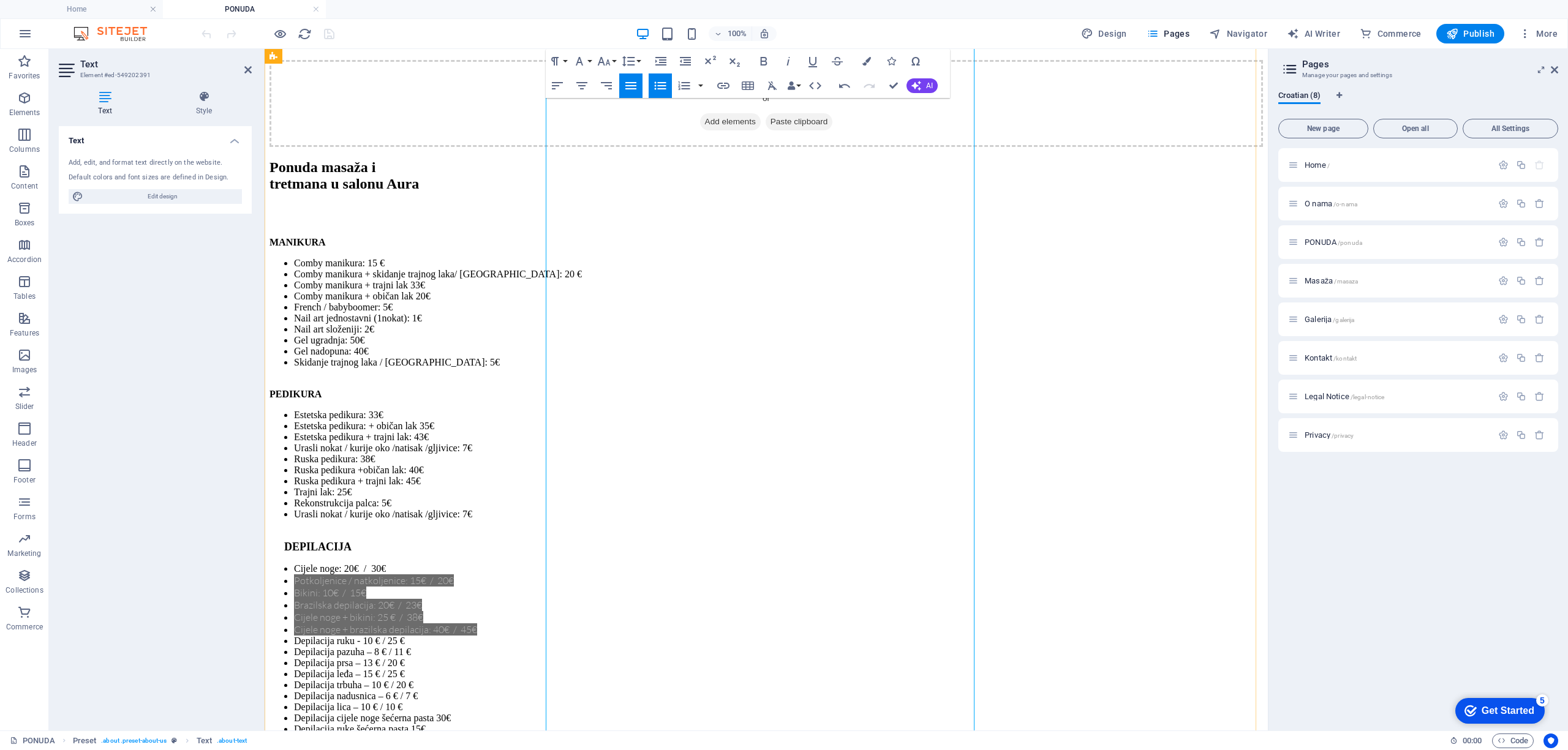
scroll to position [3070, 0]
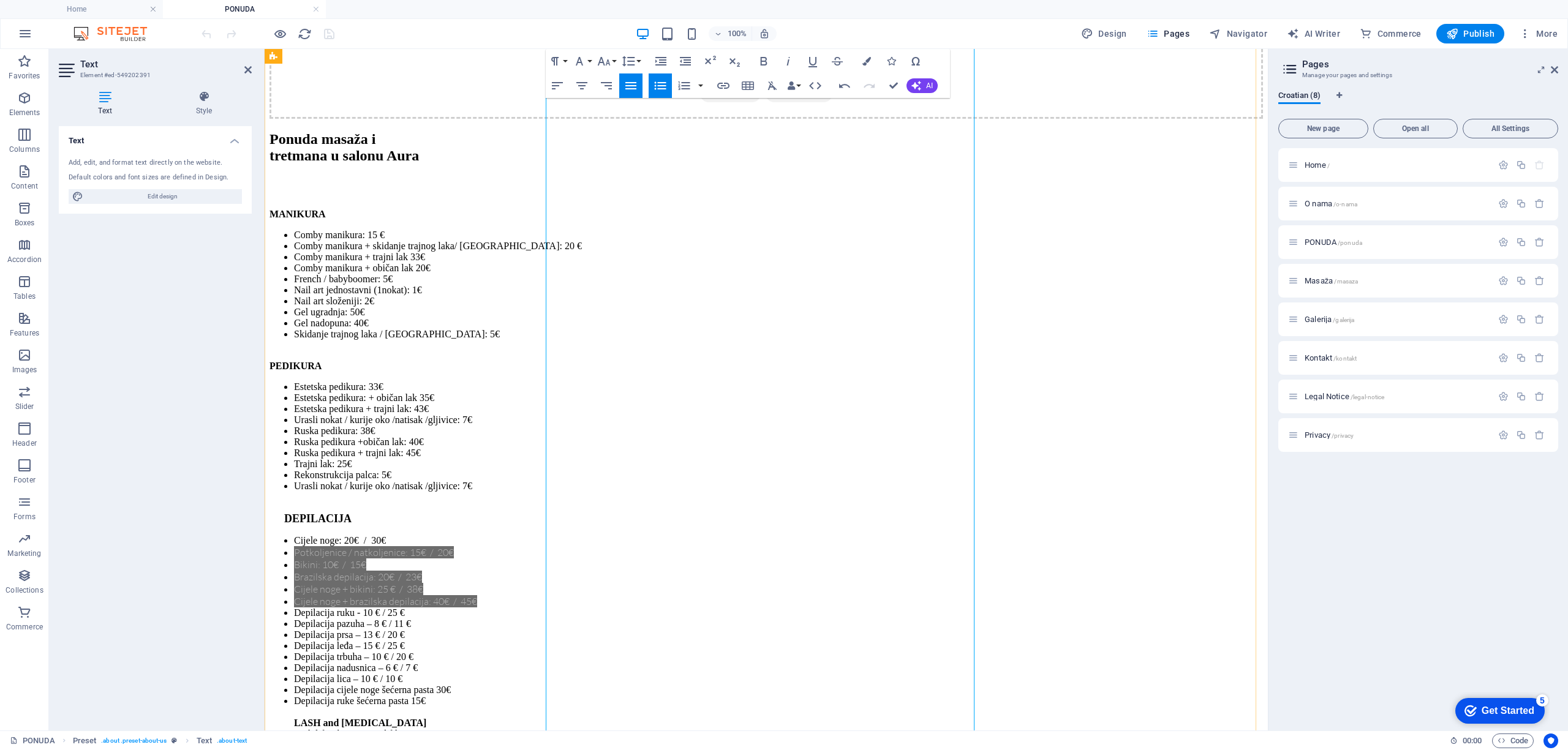
drag, startPoint x: 556, startPoint y: 287, endPoint x: 564, endPoint y: 283, distance: 8.9
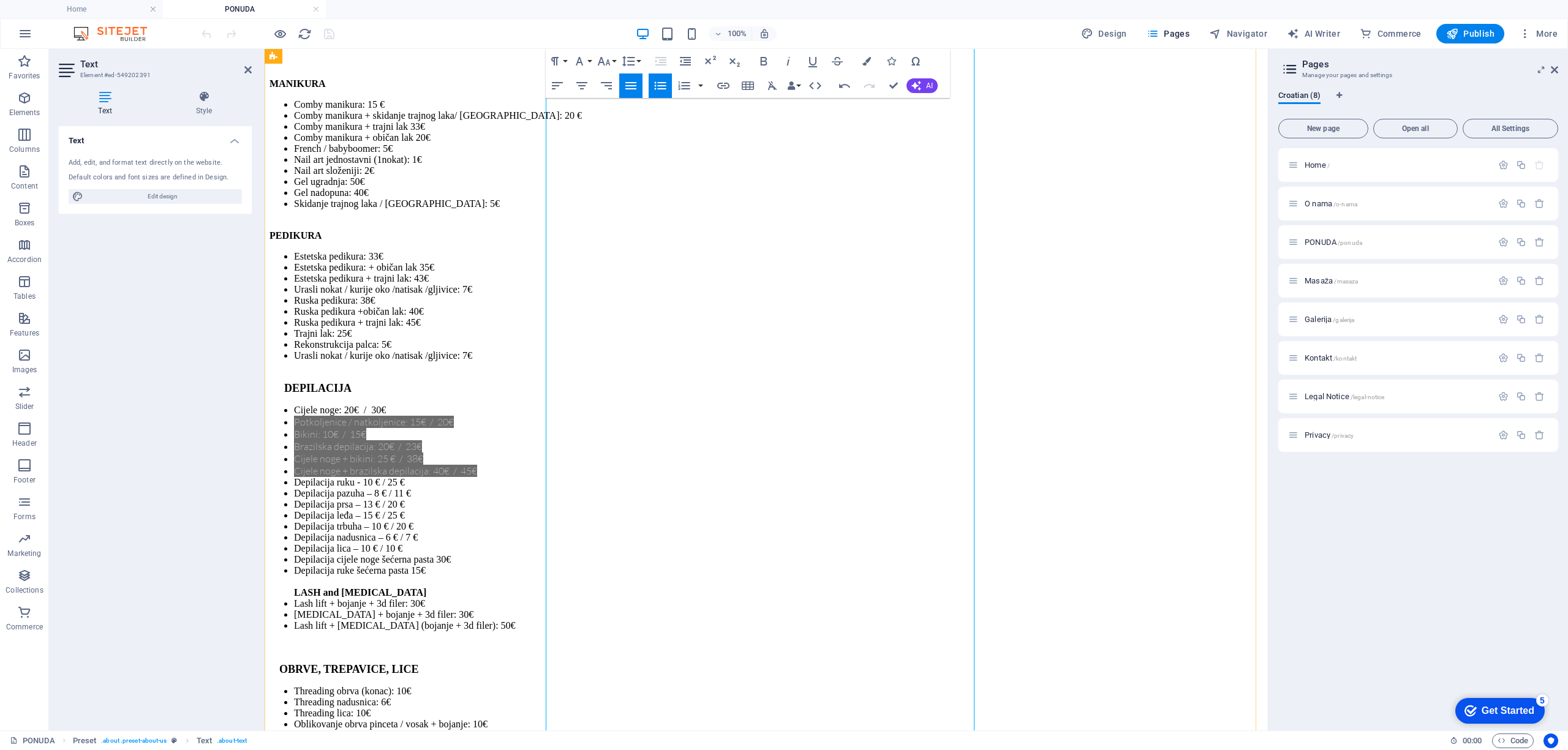
scroll to position [3232, 0]
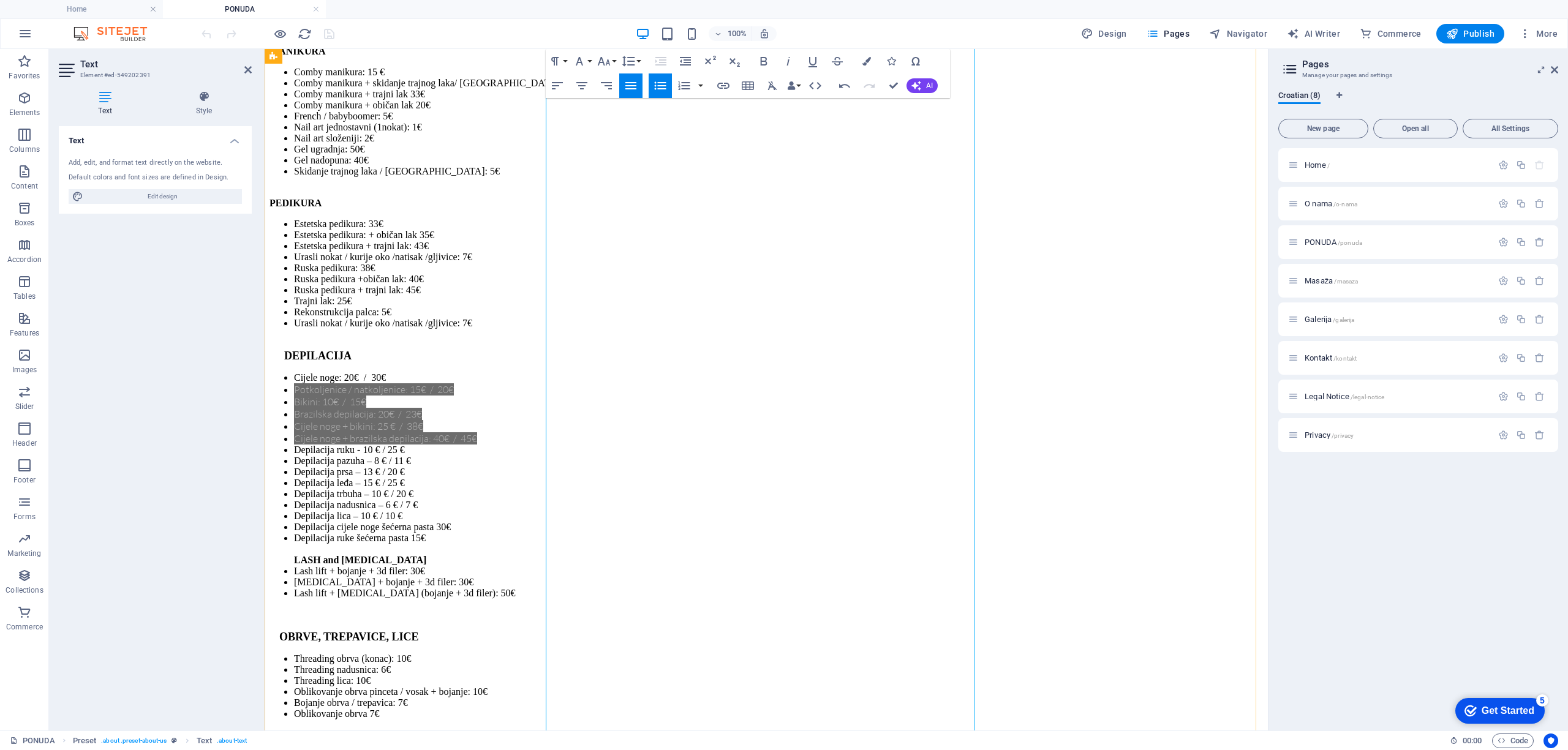
drag, startPoint x: 560, startPoint y: 442, endPoint x: 582, endPoint y: 449, distance: 23.1
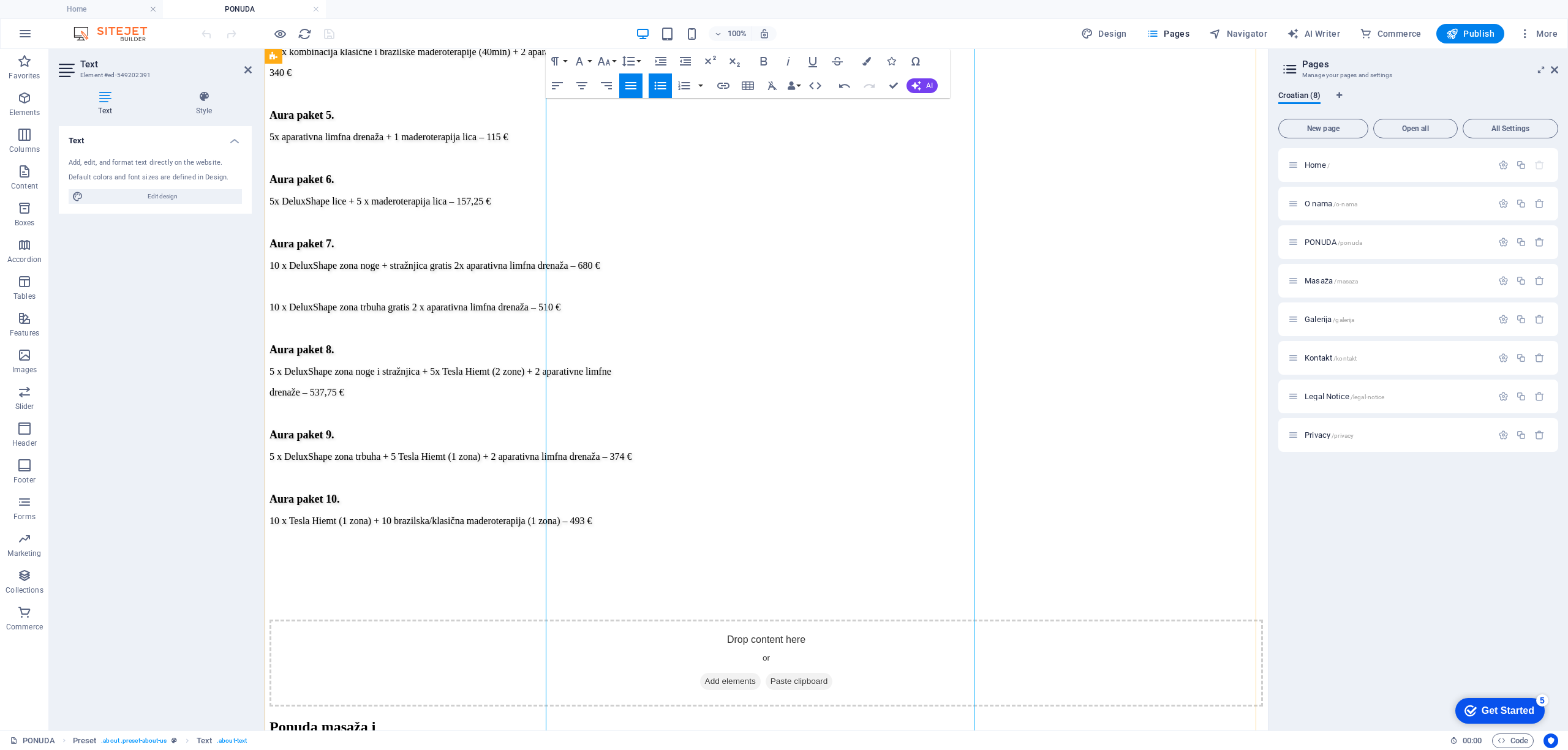
scroll to position [2416, 0]
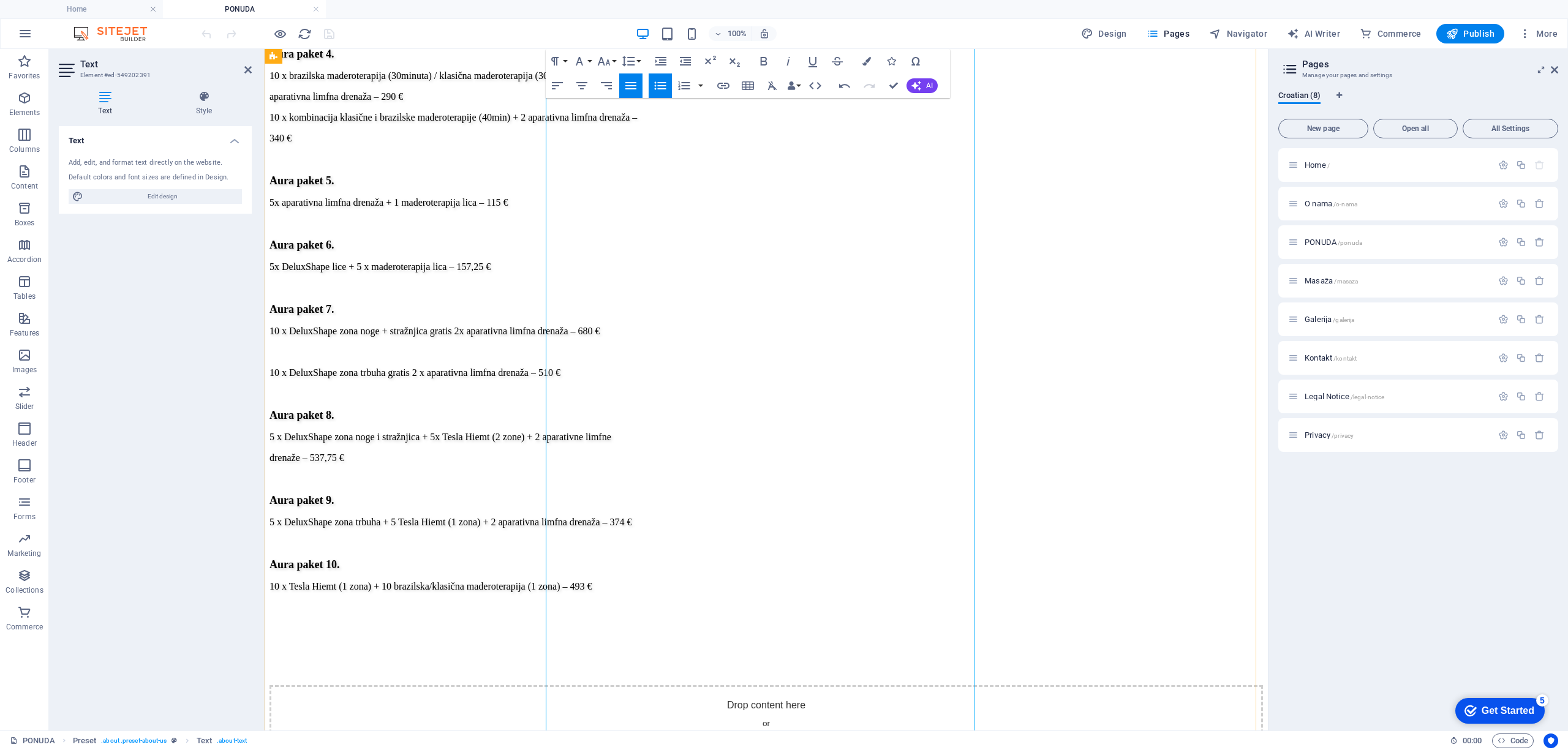
drag, startPoint x: 738, startPoint y: 332, endPoint x: 556, endPoint y: 339, distance: 182.1
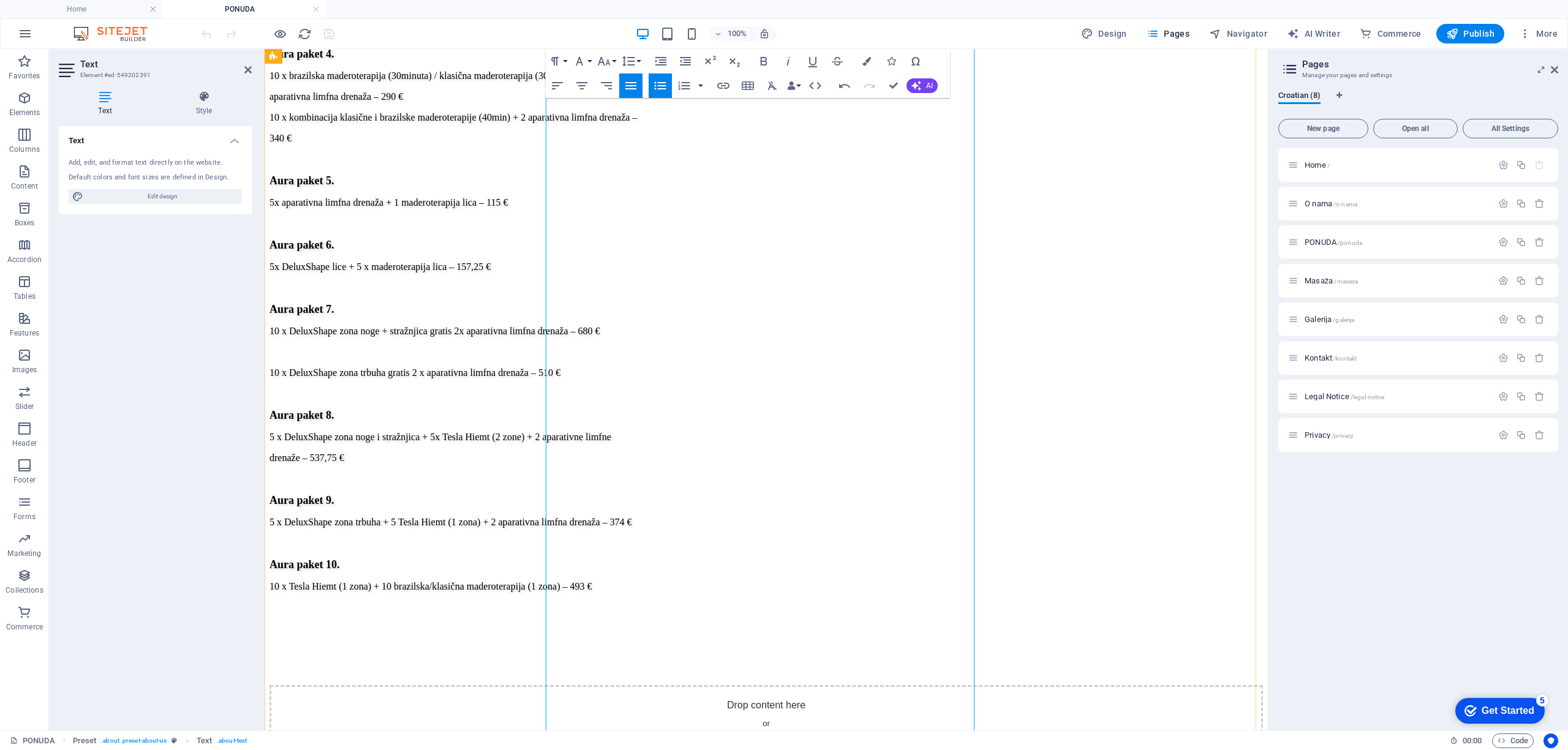
drag, startPoint x: 645, startPoint y: 356, endPoint x: 559, endPoint y: 359, distance: 86.1
click at [616, 62] on button "Font Size" at bounding box center [607, 61] width 23 height 24
click at [833, 32] on div "100% Design Pages Navigator AI Writer Commerce Publish More" at bounding box center [880, 34] width 1363 height 20
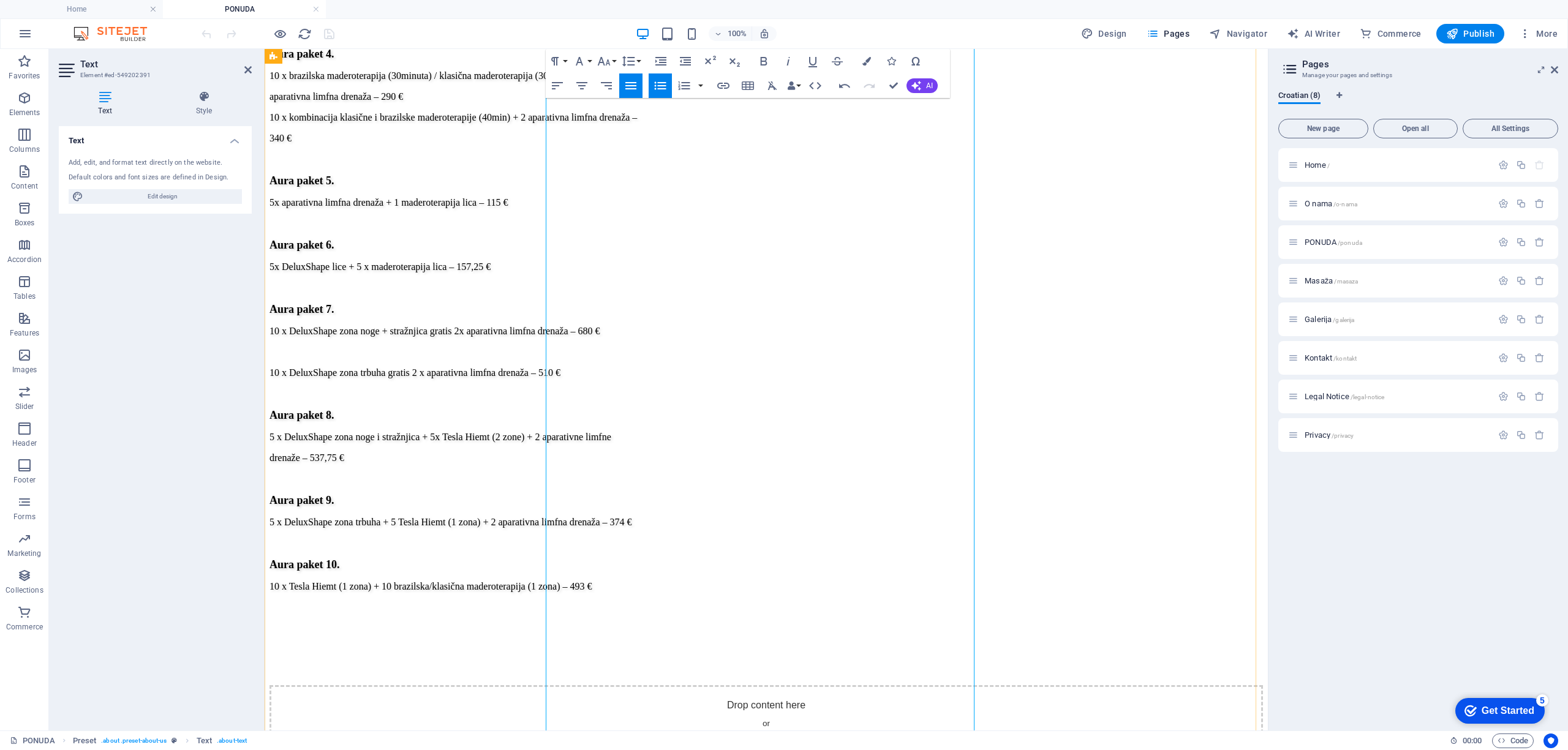
drag, startPoint x: 738, startPoint y: 333, endPoint x: 580, endPoint y: 244, distance: 181.3
click at [615, 63] on button "Font Size" at bounding box center [607, 61] width 23 height 24
click at [626, 116] on link "24" at bounding box center [616, 115] width 44 height 19
drag, startPoint x: 684, startPoint y: 311, endPoint x: 557, endPoint y: 319, distance: 127.3
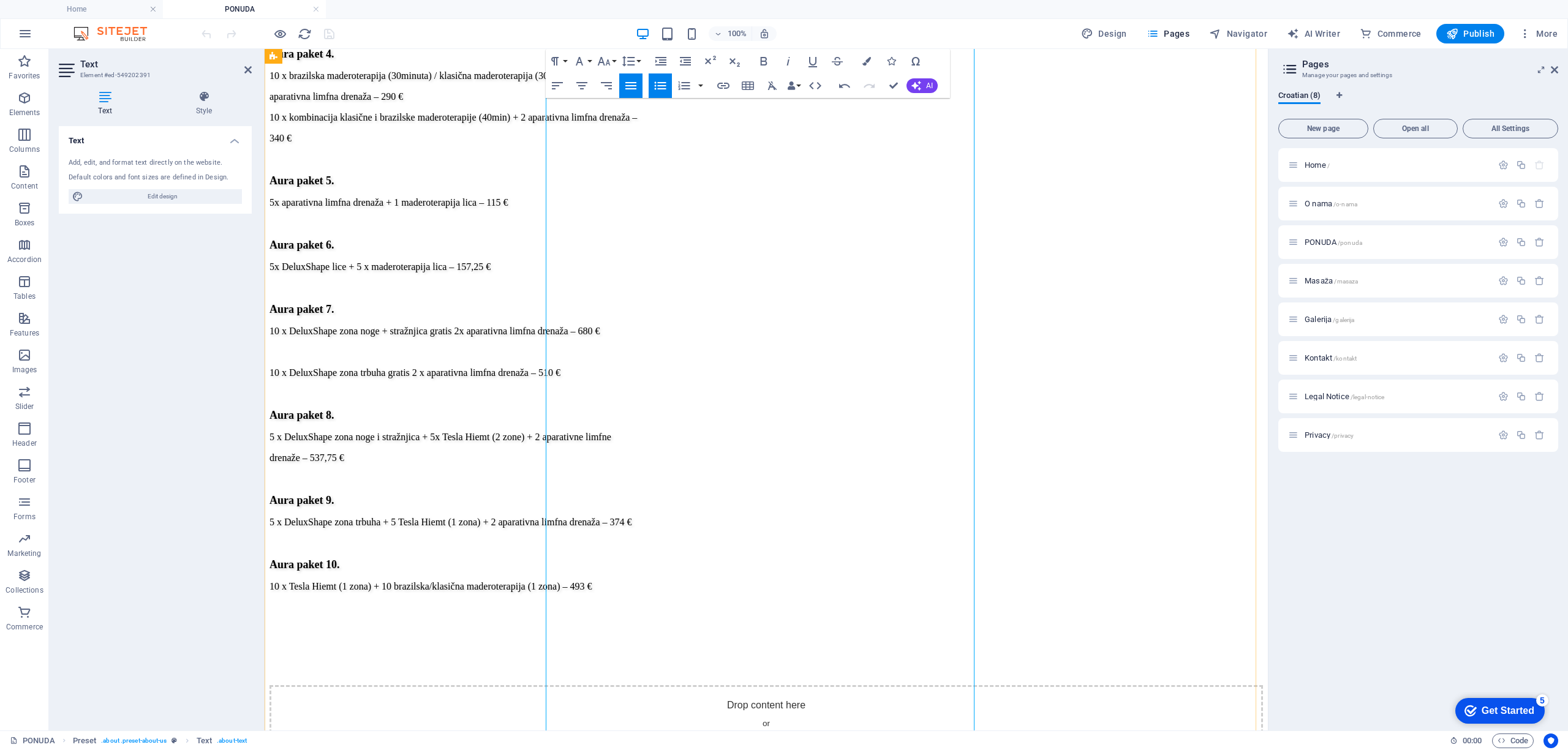
click at [613, 60] on button "Font Size" at bounding box center [607, 61] width 23 height 24
click at [590, 61] on button "Font Family" at bounding box center [582, 61] width 23 height 24
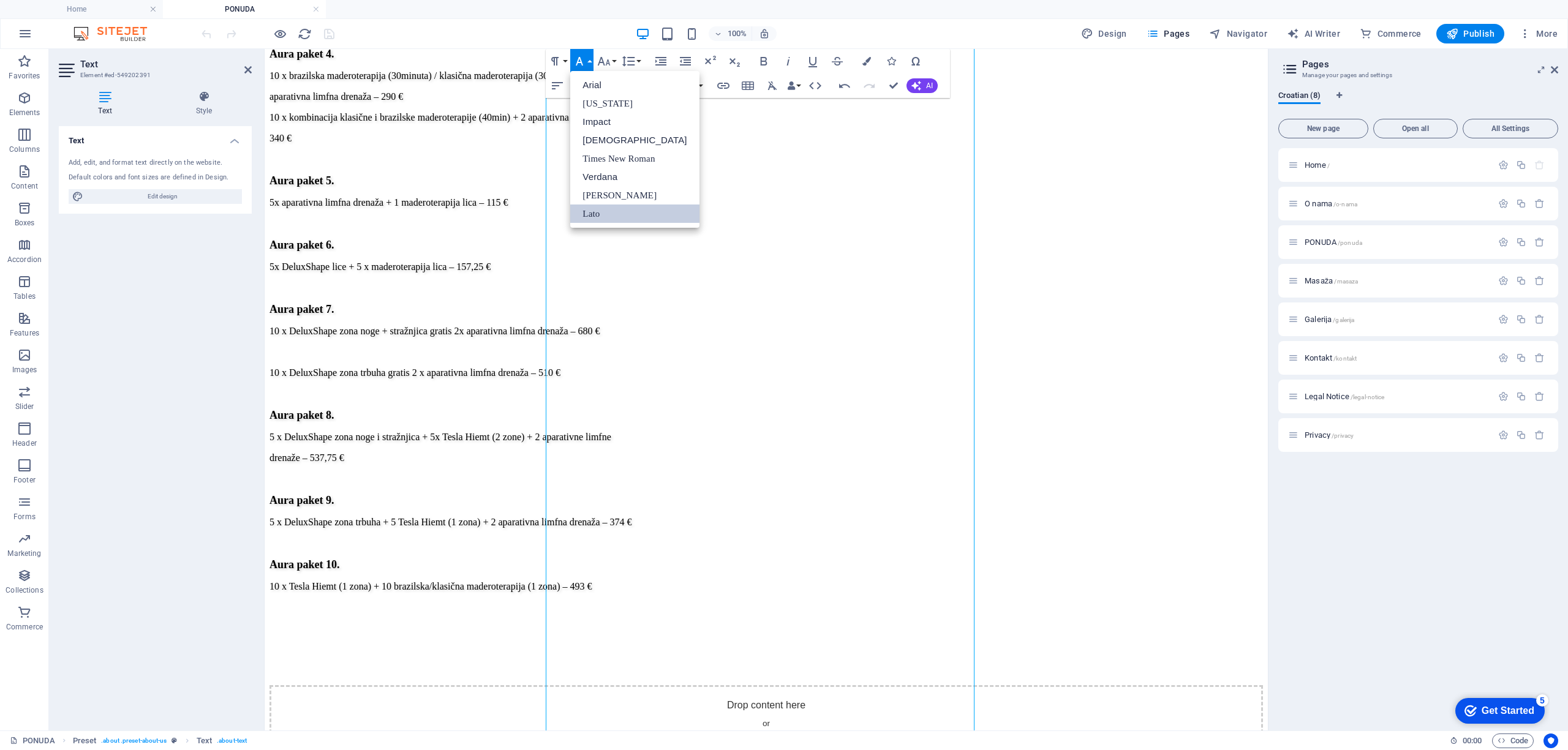
scroll to position [0, 0]
click at [616, 60] on button "Font Size" at bounding box center [607, 61] width 23 height 24
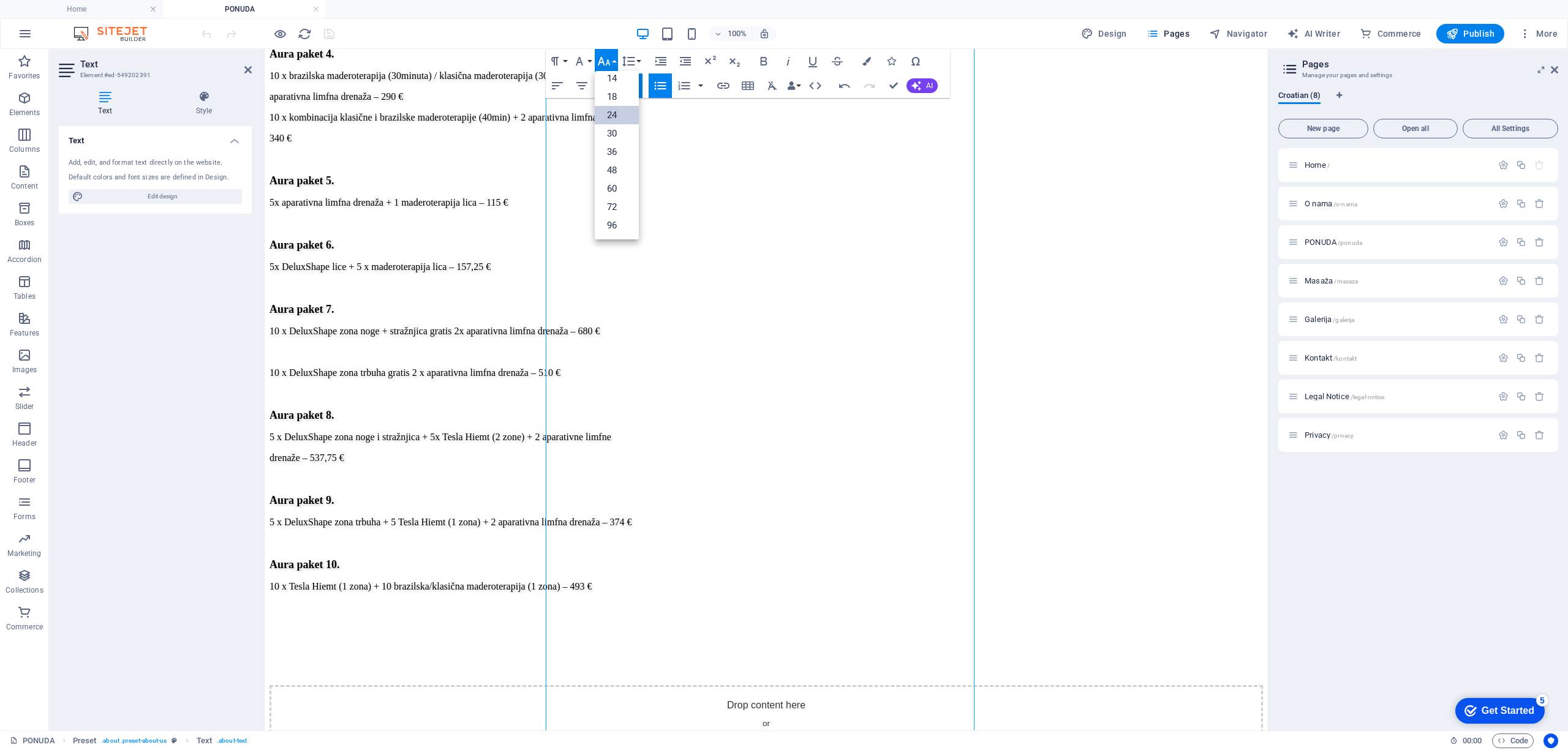
click at [620, 113] on link "24" at bounding box center [616, 115] width 44 height 19
drag, startPoint x: 684, startPoint y: 285, endPoint x: 557, endPoint y: 294, distance: 127.3
click at [612, 63] on button "Font Size" at bounding box center [607, 61] width 23 height 24
click at [625, 109] on link "24" at bounding box center [616, 115] width 44 height 19
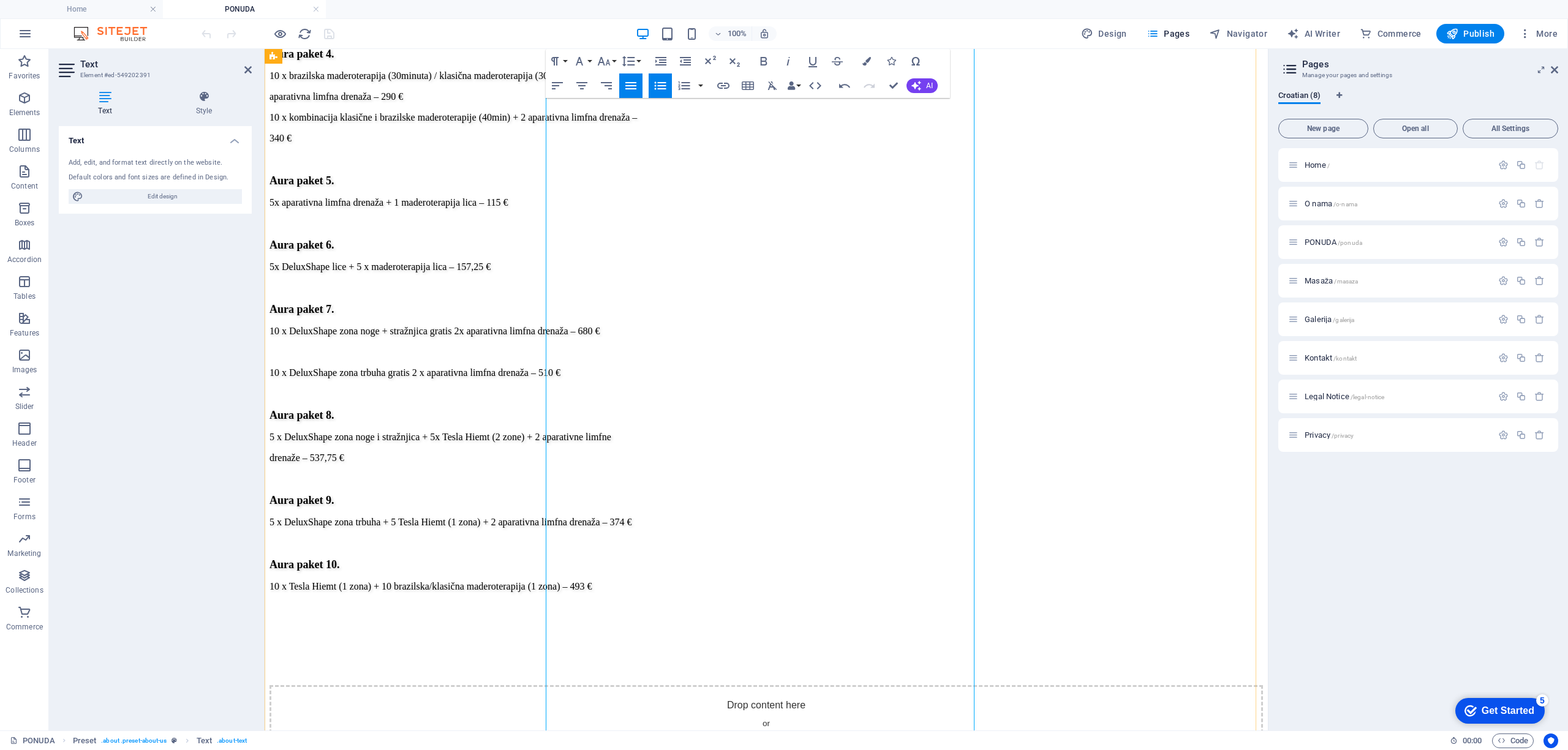
drag, startPoint x: 630, startPoint y: 263, endPoint x: 556, endPoint y: 270, distance: 74.3
click at [615, 59] on button "Font Size" at bounding box center [607, 61] width 23 height 24
click at [617, 113] on link "24" at bounding box center [616, 115] width 44 height 19
drag, startPoint x: 713, startPoint y: 243, endPoint x: 556, endPoint y: 248, distance: 157.1
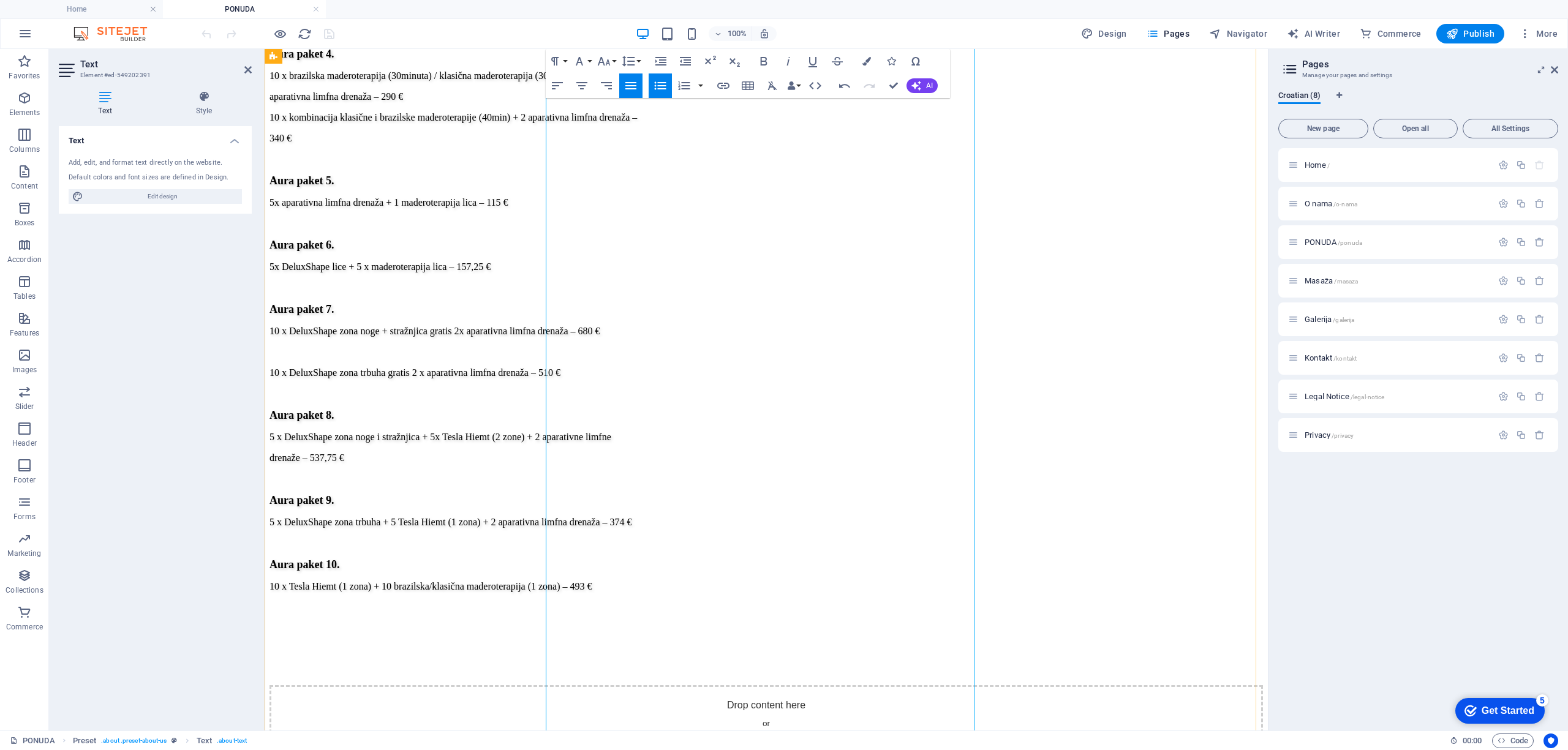
click at [616, 59] on button "Font Size" at bounding box center [607, 61] width 23 height 24
click at [622, 113] on link "24" at bounding box center [616, 115] width 44 height 19
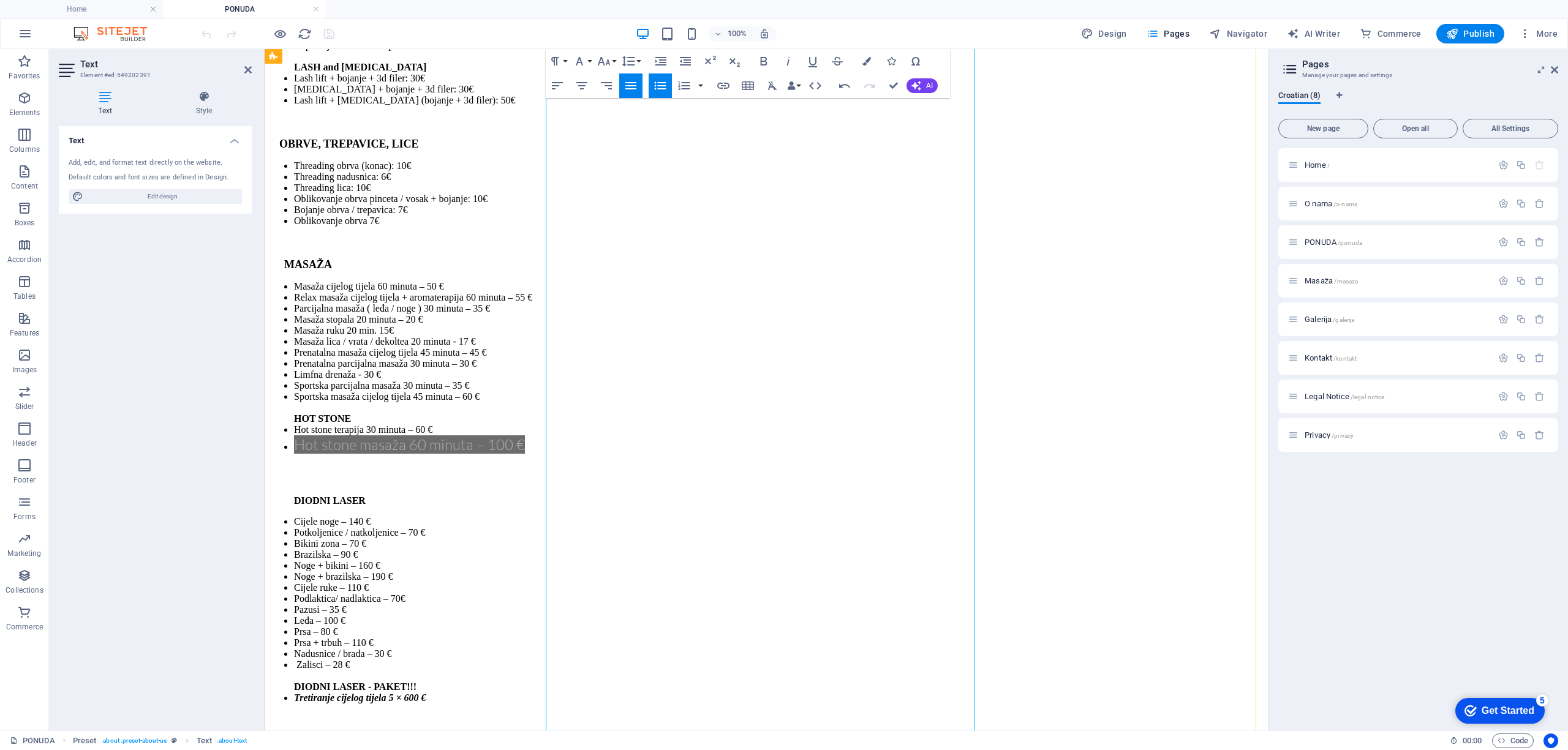
scroll to position [3722, 0]
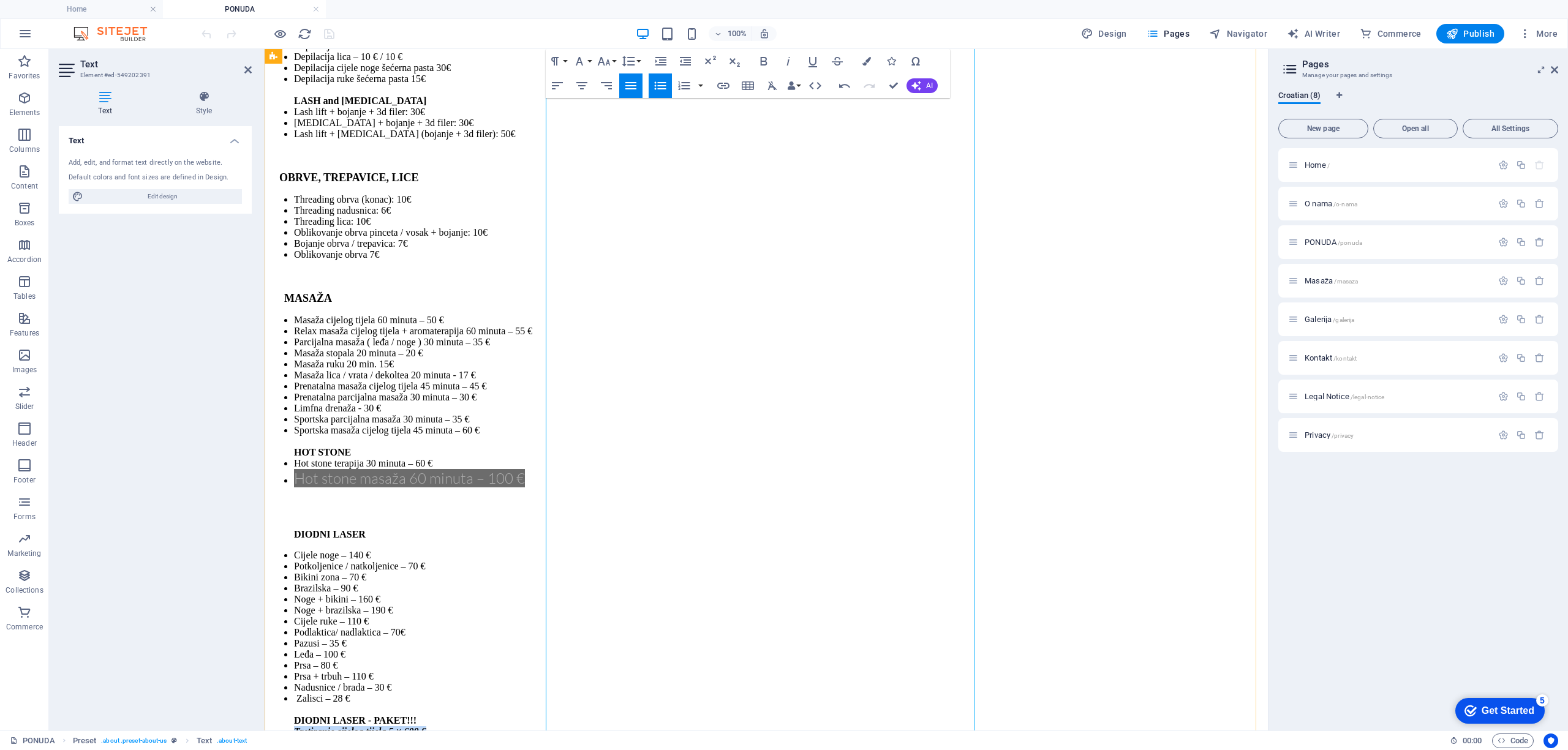
drag, startPoint x: 767, startPoint y: 408, endPoint x: 556, endPoint y: 418, distance: 211.2
click at [556, 727] on li "Tretiranje cijelog tijela 5 × 600 €" at bounding box center [778, 732] width 969 height 11
click at [616, 61] on button "Font Size" at bounding box center [607, 61] width 23 height 24
click at [620, 136] on link "30" at bounding box center [616, 134] width 44 height 19
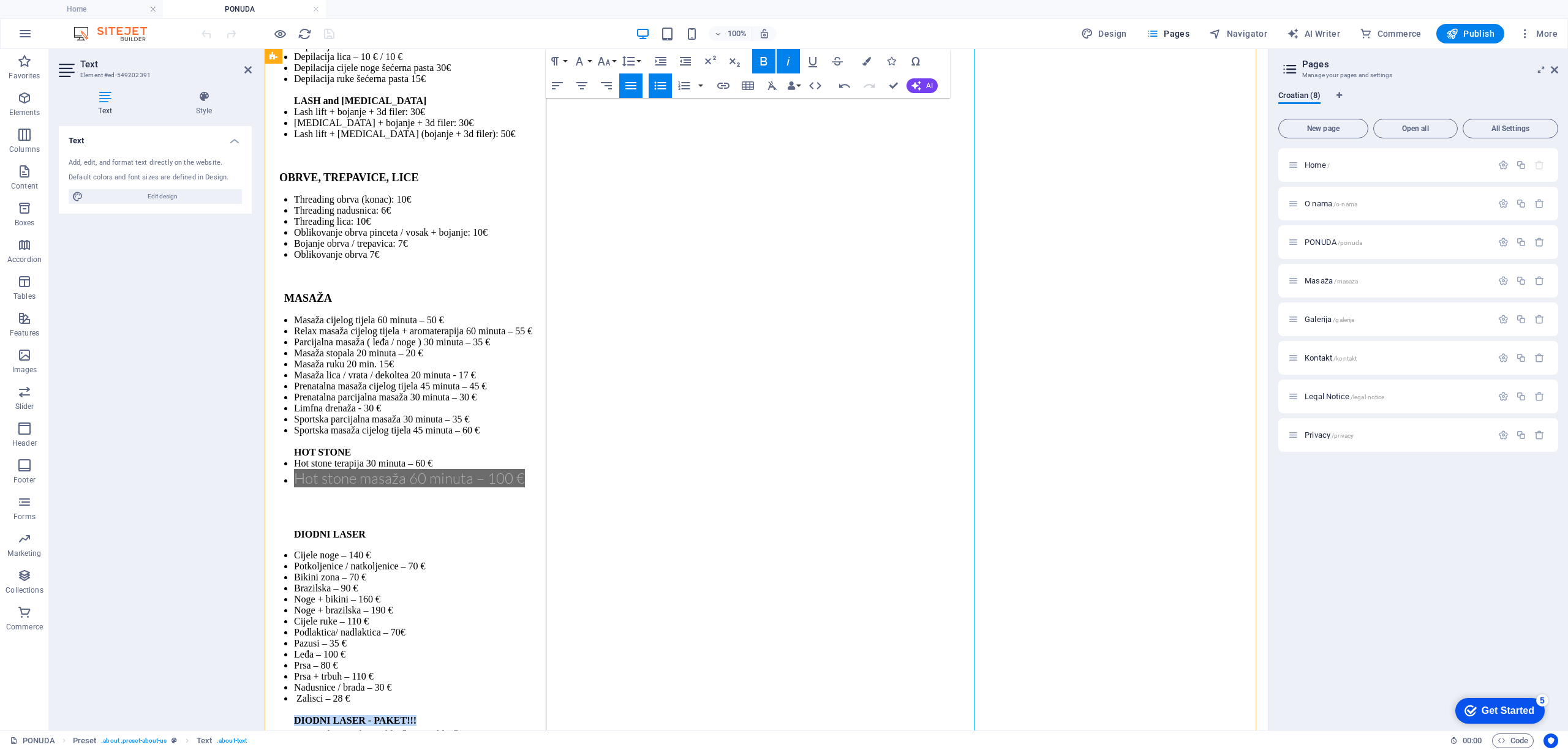
drag, startPoint x: 731, startPoint y: 384, endPoint x: 555, endPoint y: 388, distance: 176.0
click at [555, 694] on li "Zalisci – 28 € DIODNI LASER - PAKET!!!" at bounding box center [778, 710] width 969 height 33
click at [616, 60] on button "Font Size" at bounding box center [607, 61] width 23 height 24
click at [621, 131] on link "30" at bounding box center [616, 134] width 44 height 19
click at [778, 694] on li "Zalisci – 28 € DIODNI LASER - PAKET!!!" at bounding box center [778, 715] width 969 height 43
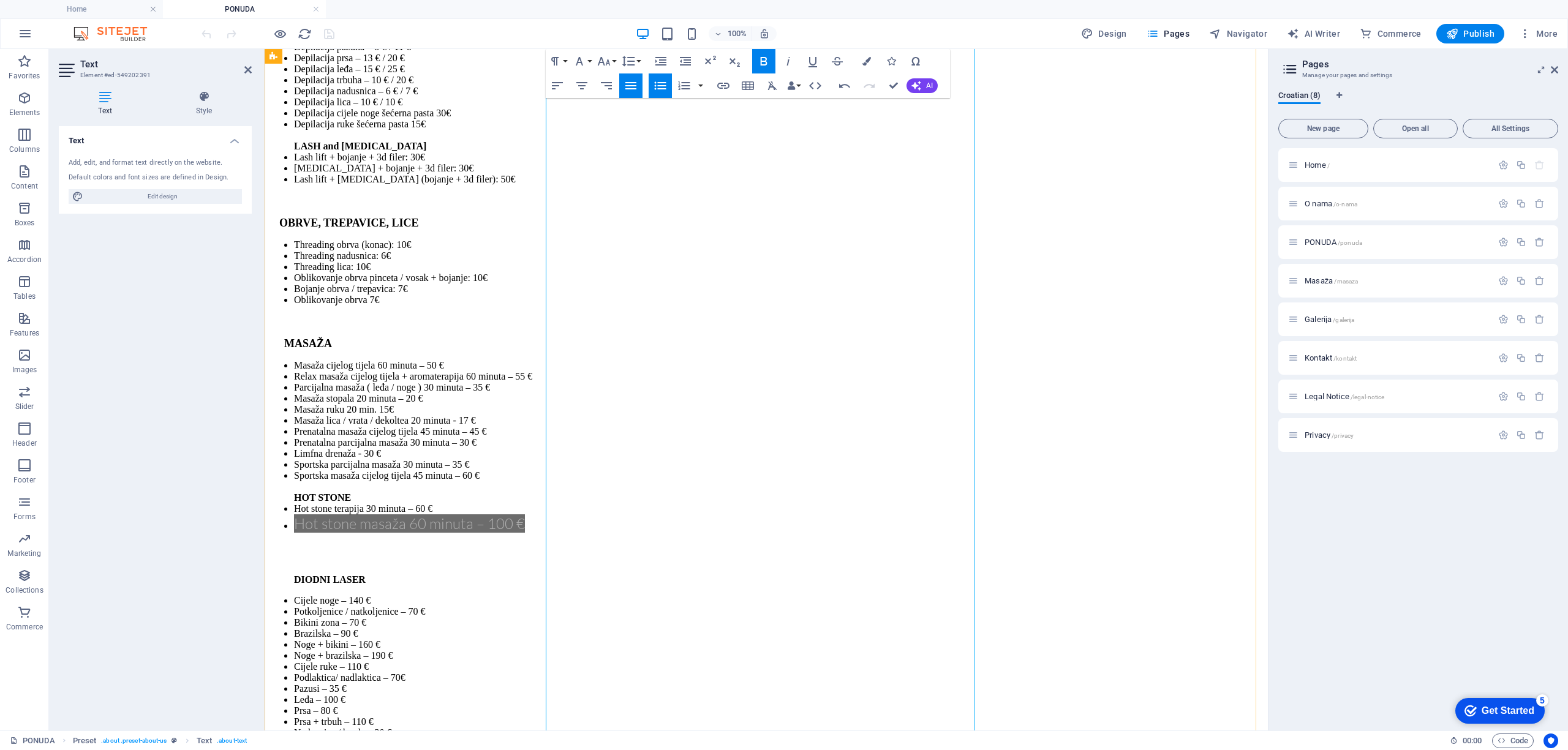
scroll to position [3722, 0]
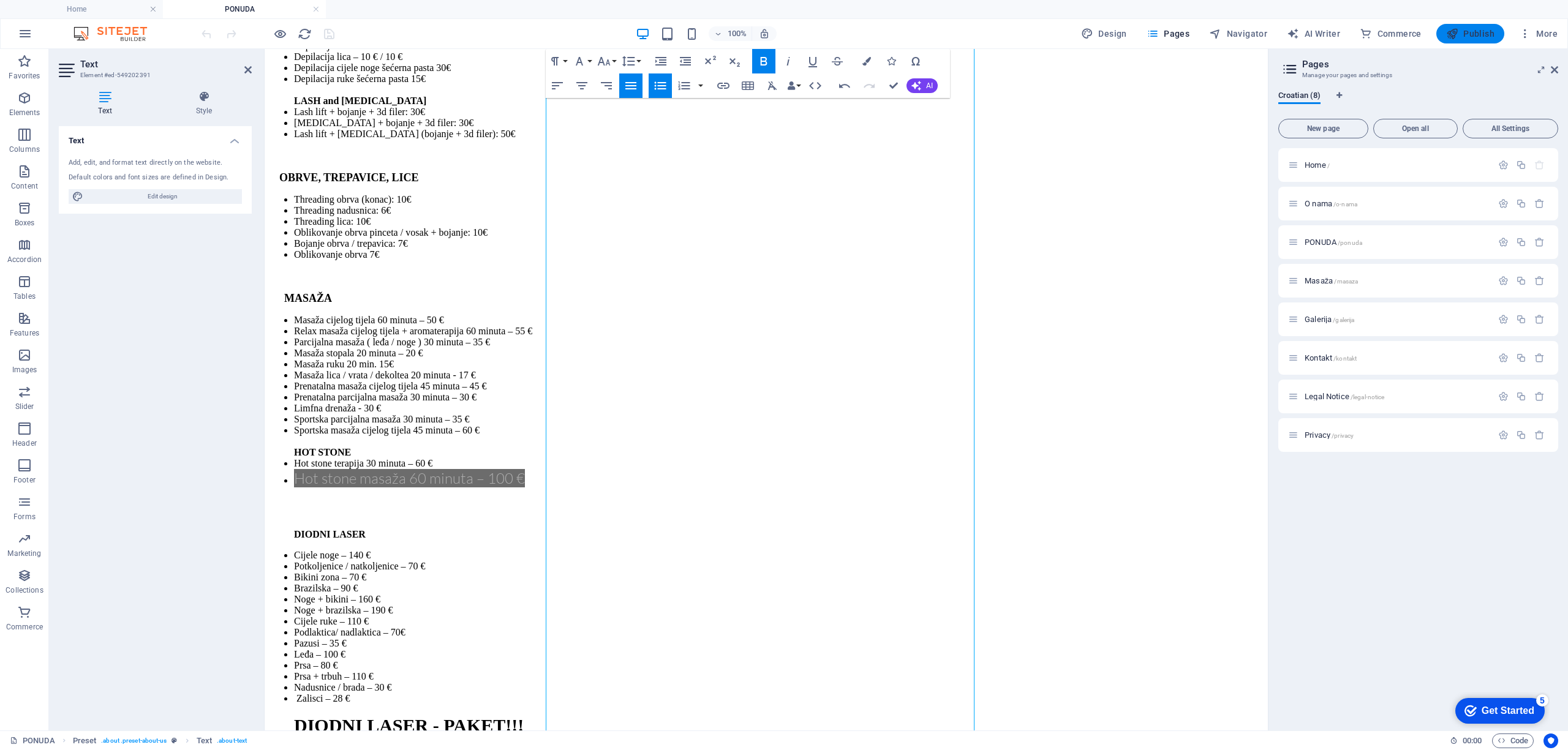
click at [1466, 32] on span "Publish" at bounding box center [1470, 34] width 48 height 13
